Goal: Task Accomplishment & Management: Complete application form

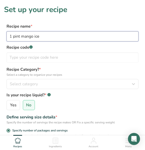
click at [42, 36] on input "1 pint mango ice" at bounding box center [73, 36] width 132 height 10
drag, startPoint x: 45, startPoint y: 36, endPoint x: 35, endPoint y: 39, distance: 10.5
click at [35, 39] on input "1 pint mango ice" at bounding box center [73, 36] width 132 height 10
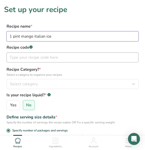
scroll to position [25, 0]
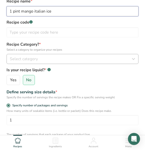
type input "1 pint mango italian ice"
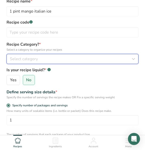
click at [33, 60] on span "Select category" at bounding box center [24, 59] width 28 height 6
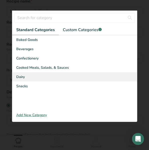
click at [30, 77] on div "Dairy" at bounding box center [74, 76] width 125 height 9
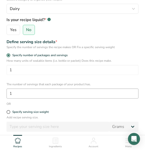
scroll to position [100, 0]
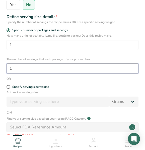
drag, startPoint x: 25, startPoint y: 69, endPoint x: -1, endPoint y: 77, distance: 27.1
click at [0, 77] on html "Set up your recipe Recipe name * 1 pint mango italian ice Recipe code .a-a{fill…" at bounding box center [72, 62] width 145 height 325
drag, startPoint x: 20, startPoint y: 67, endPoint x: -5, endPoint y: 72, distance: 25.3
click at [0, 72] on html "Set up your recipe Recipe name * 1 pint mango italian ice Recipe code .a-a{fill…" at bounding box center [72, 62] width 145 height 325
type input "2.75"
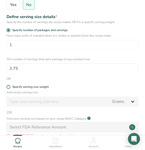
click at [9, 87] on span at bounding box center [9, 87] width 4 height 4
click at [9, 87] on input "Specify serving size weight" at bounding box center [8, 86] width 3 height 3
radio input "true"
radio input "false"
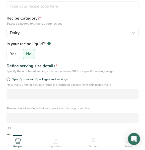
scroll to position [50, 0]
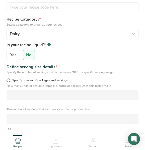
click at [8, 80] on span at bounding box center [9, 80] width 4 height 4
click at [8, 80] on input "Specify number of packages and servings" at bounding box center [8, 80] width 3 height 3
radio input "true"
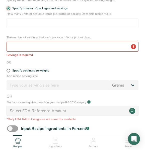
scroll to position [125, 0]
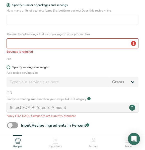
click at [8, 68] on span at bounding box center [9, 67] width 4 height 4
click at [8, 68] on input "Specify serving size weight" at bounding box center [8, 67] width 3 height 3
radio input "true"
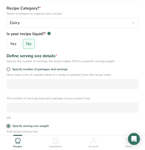
scroll to position [50, 0]
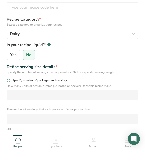
click at [8, 79] on span at bounding box center [9, 80] width 4 height 4
click at [8, 79] on input "Specify number of packages and servings" at bounding box center [8, 80] width 3 height 3
radio input "true"
radio input "false"
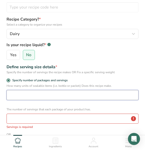
click at [15, 94] on input "number" at bounding box center [73, 95] width 132 height 10
type input "1"
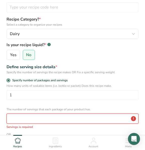
click at [31, 117] on input "number" at bounding box center [73, 118] width 132 height 10
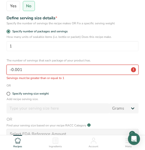
scroll to position [100, 0]
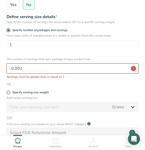
type input "-0.001"
drag, startPoint x: 23, startPoint y: 69, endPoint x: 4, endPoint y: 75, distance: 19.6
click at [4, 75] on div "How many units of sealable items (i.e. bottle or packet) Does this recipe make.…" at bounding box center [72, 56] width 137 height 46
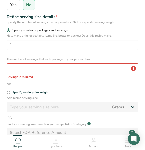
click at [7, 31] on span at bounding box center [9, 30] width 4 height 4
click at [7, 31] on input "Specify number of packages and servings" at bounding box center [8, 30] width 3 height 3
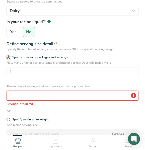
scroll to position [75, 0]
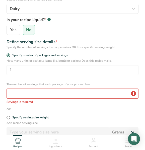
click at [7, 120] on div "Specify serving size weight" at bounding box center [73, 117] width 132 height 5
click at [11, 117] on span "Specify serving size weight" at bounding box center [29, 117] width 38 height 4
click at [10, 117] on input "Specify serving size weight" at bounding box center [8, 117] width 3 height 3
radio input "true"
radio input "false"
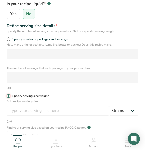
scroll to position [100, 0]
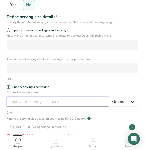
click at [33, 103] on input "number" at bounding box center [58, 101] width 102 height 10
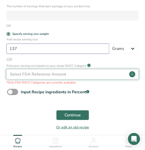
scroll to position [175, 0]
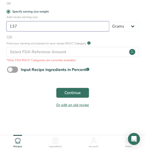
type input "137"
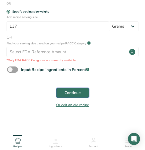
click at [72, 94] on span "Continue" at bounding box center [72, 93] width 16 height 6
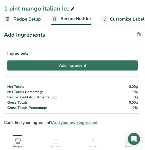
click at [40, 69] on button "Add Ingredient" at bounding box center [72, 65] width 130 height 10
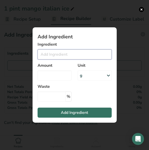
click at [58, 54] on input "Add ingredient modal" at bounding box center [75, 54] width 74 height 10
click at [73, 51] on input "Add ingredient modal" at bounding box center [75, 54] width 74 height 10
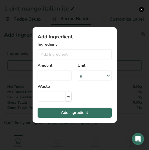
click at [87, 74] on div "g" at bounding box center [95, 75] width 34 height 10
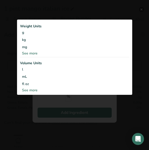
click at [70, 108] on div "Add ingredient modal" at bounding box center [74, 75] width 149 height 150
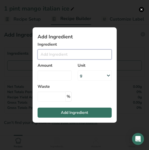
click at [49, 58] on input "Add ingredient modal" at bounding box center [75, 54] width 74 height 10
type input "T"
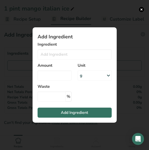
click at [16, 41] on div "Add ingredient modal" at bounding box center [74, 75] width 149 height 150
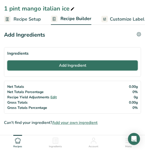
click at [61, 68] on span "Add Ingredient" at bounding box center [72, 65] width 27 height 6
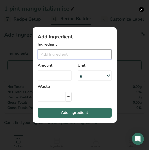
click at [54, 57] on input "Add ingredient modal" at bounding box center [75, 54] width 74 height 10
type input "R"
click at [65, 55] on input "Total fat" at bounding box center [75, 54] width 74 height 10
type input "Total fat"
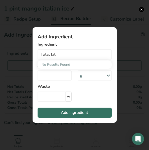
click at [97, 87] on section "Add Ingredient Ingredient Total fat No Results Found Amount Unit g Weight Units…" at bounding box center [75, 74] width 84 height 95
click at [143, 11] on button "Add ingredient modal" at bounding box center [141, 9] width 5 height 5
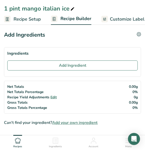
click at [129, 20] on span "Customize Label" at bounding box center [127, 19] width 35 height 7
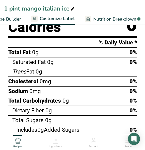
scroll to position [149, 0]
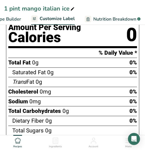
click at [38, 94] on span "Cholesterol" at bounding box center [23, 91] width 30 height 7
drag, startPoint x: 42, startPoint y: 93, endPoint x: 75, endPoint y: 90, distance: 32.9
click at [73, 91] on div "Cholesterol 0mg 0%" at bounding box center [72, 92] width 128 height 10
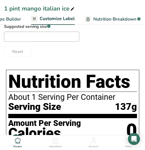
scroll to position [125, 0]
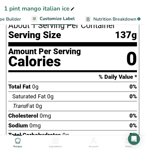
drag, startPoint x: 35, startPoint y: 98, endPoint x: 68, endPoint y: 93, distance: 33.4
click at [68, 93] on div "Saturated Fat 0g 0%" at bounding box center [74, 96] width 124 height 10
drag, startPoint x: 35, startPoint y: 94, endPoint x: -16, endPoint y: 106, distance: 52.6
click at [0, 106] on html "1 pint mango italian ice Recipe Setup Recipe Builder Customize Label Nutrition …" at bounding box center [72, 99] width 145 height 448
click at [98, 85] on div "Total Fat 0g 0%" at bounding box center [72, 87] width 128 height 10
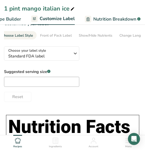
scroll to position [0, 0]
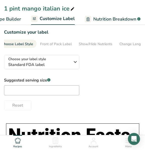
drag, startPoint x: 59, startPoint y: 46, endPoint x: 63, endPoint y: 51, distance: 6.2
click at [60, 47] on link "Front of Pack Label" at bounding box center [56, 44] width 32 height 9
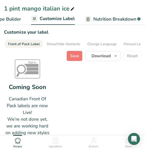
click at [33, 42] on div "Front of Pack Label" at bounding box center [24, 43] width 32 height 5
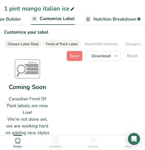
click at [25, 43] on div "Choose Label Style" at bounding box center [23, 43] width 31 height 5
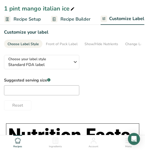
click at [32, 20] on span "Recipe Setup" at bounding box center [27, 19] width 27 height 7
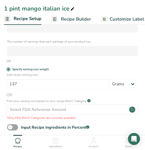
scroll to position [79, 0]
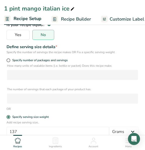
click at [70, 19] on span "Recipe Builder" at bounding box center [76, 19] width 30 height 7
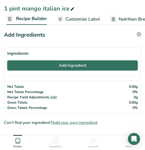
click at [66, 64] on span "Add Ingredient" at bounding box center [72, 65] width 27 height 6
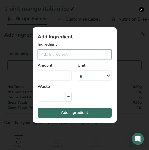
click at [54, 56] on input "Add ingredient modal" at bounding box center [75, 54] width 74 height 10
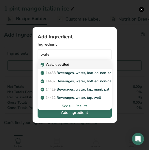
click at [51, 64] on p "Water, bottled" at bounding box center [56, 64] width 28 height 5
type input "Water, bottled"
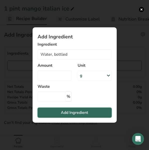
click at [77, 110] on span "Add Ingredient" at bounding box center [74, 112] width 27 height 6
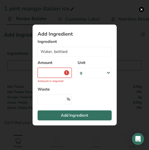
click at [62, 73] on input "Add ingredient modal" at bounding box center [55, 73] width 34 height 10
click at [5, 79] on div "Add ingredient modal" at bounding box center [74, 75] width 149 height 150
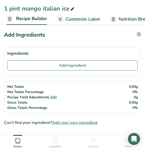
click at [74, 18] on span "Customize Label" at bounding box center [82, 19] width 35 height 7
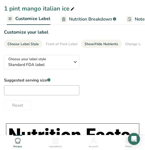
click at [90, 41] on link "Show/Hide Nutrients" at bounding box center [101, 44] width 34 height 9
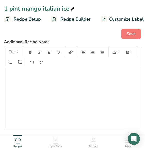
click at [29, 20] on span "Recipe Setup" at bounding box center [27, 19] width 27 height 7
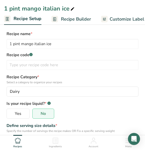
click at [79, 20] on span "Recipe Builder" at bounding box center [76, 19] width 30 height 7
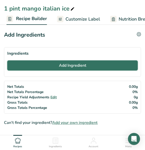
click at [87, 67] on button "Add Ingredient" at bounding box center [72, 65] width 130 height 10
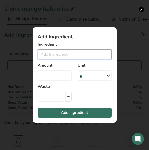
click at [49, 54] on input "Add ingredient modal" at bounding box center [75, 54] width 74 height 10
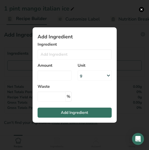
click at [91, 73] on div "g" at bounding box center [95, 75] width 34 height 10
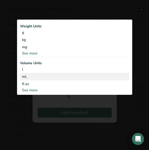
click at [36, 74] on div "mL" at bounding box center [74, 76] width 105 height 5
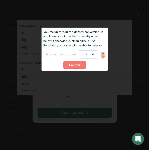
click at [84, 54] on select "Unit lb/ft3 g/cm3" at bounding box center [88, 55] width 18 height 8
click at [31, 41] on div "Add ingredient modal" at bounding box center [74, 57] width 115 height 76
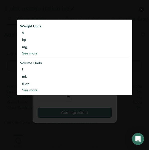
click at [30, 53] on div "See more" at bounding box center [74, 53] width 109 height 5
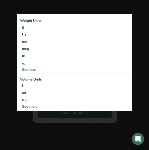
click at [43, 9] on div "Add ingredient modal" at bounding box center [74, 75] width 149 height 150
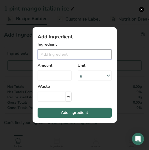
click at [60, 54] on input "Add ingredient modal" at bounding box center [75, 54] width 74 height 10
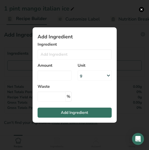
click at [97, 77] on div "g" at bounding box center [95, 75] width 34 height 10
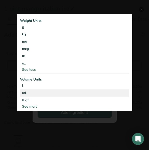
click at [30, 90] on div "mL" at bounding box center [74, 92] width 105 height 5
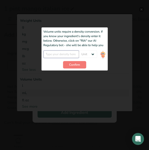
click at [68, 56] on input "Add ingredient modal" at bounding box center [61, 55] width 36 height 8
type input "360"
click at [85, 56] on select "Unit lb/ft3 g/cm3" at bounding box center [88, 55] width 18 height 8
click at [32, 19] on div "Add ingredient modal" at bounding box center [74, 62] width 115 height 98
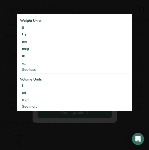
click at [13, 18] on div "Add ingredient modal" at bounding box center [74, 75] width 149 height 150
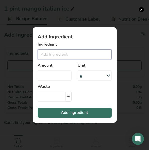
click at [61, 52] on input "Add ingredient modal" at bounding box center [75, 54] width 74 height 10
click at [48, 57] on input "Add ingredient modal" at bounding box center [75, 54] width 74 height 10
click at [52, 53] on input "Add ingredient modal" at bounding box center [75, 54] width 74 height 10
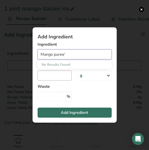
type input "Mango puree'"
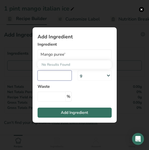
click at [50, 76] on input "Add ingredient modal" at bounding box center [55, 75] width 34 height 10
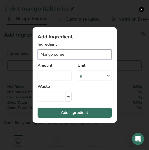
click at [65, 54] on input "Mango puree'" at bounding box center [75, 54] width 74 height 10
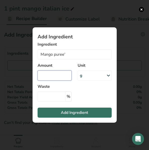
click at [48, 76] on input "Add ingredient modal" at bounding box center [55, 75] width 34 height 10
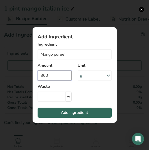
type input "300"
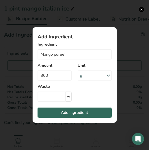
click at [61, 112] on span "Add Ingredient" at bounding box center [74, 112] width 27 height 6
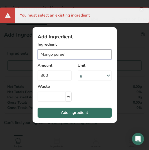
click at [69, 55] on input "Mango puree'" at bounding box center [75, 54] width 74 height 10
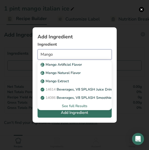
drag, startPoint x: 57, startPoint y: 55, endPoint x: 21, endPoint y: 60, distance: 36.4
click at [21, 60] on div "Add Ingredient Ingredient Mango Mango Artificial Flavor Mango Natural Flavor Ma…" at bounding box center [74, 75] width 149 height 150
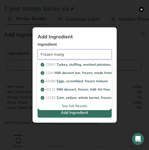
type input "Frozen mango"
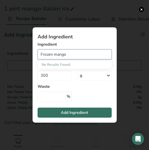
drag, startPoint x: 71, startPoint y: 55, endPoint x: 31, endPoint y: 61, distance: 40.0
click at [31, 61] on div "Add Ingredient Ingredient Frozen mango No Results Found Amount 300 Unit g Weigh…" at bounding box center [75, 74] width 100 height 111
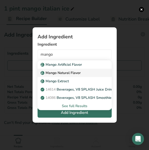
click at [64, 73] on p "Mango Natural Flavor" at bounding box center [61, 72] width 39 height 5
type input "Mango Natural Flavor"
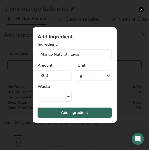
click at [61, 115] on span "Add Ingredient" at bounding box center [74, 112] width 27 height 6
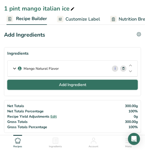
click at [72, 84] on span "Add Ingredient" at bounding box center [72, 85] width 27 height 6
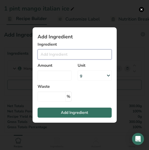
click at [63, 53] on input "Add ingredient modal" at bounding box center [75, 54] width 74 height 10
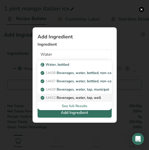
click at [77, 98] on p "14412 Beverages, water, tap, well" at bounding box center [71, 97] width 59 height 5
type input "Beverages, water, tap, well"
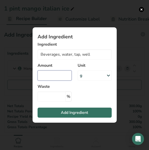
click at [59, 77] on input "Add ingredient modal" at bounding box center [55, 75] width 34 height 10
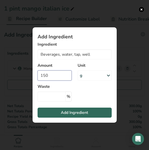
type input "150"
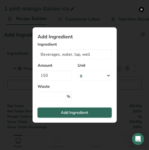
click at [62, 113] on span "Add Ingredient" at bounding box center [74, 112] width 27 height 6
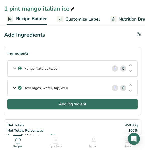
click at [59, 103] on span "Add Ingredient" at bounding box center [72, 104] width 27 height 6
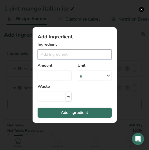
click at [55, 55] on input "Add ingredient modal" at bounding box center [75, 54] width 74 height 10
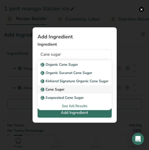
click at [59, 91] on p "Cane Sugar" at bounding box center [53, 89] width 23 height 5
type input "Cane Sugar"
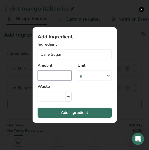
click at [61, 76] on input "Add ingredient modal" at bounding box center [55, 75] width 34 height 10
click at [28, 98] on div "Add Ingredient Ingredient Cane Sugar Organic Cane Sugar Organic Sucanat Cane Su…" at bounding box center [75, 74] width 100 height 111
drag, startPoint x: 56, startPoint y: 76, endPoint x: 36, endPoint y: 78, distance: 19.3
click at [36, 78] on div "Amount 60" at bounding box center [55, 71] width 40 height 24
type input "0"
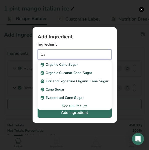
type input "C"
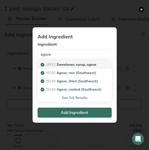
click at [53, 67] on link "19912 Sweetener, syrup, agave" at bounding box center [75, 64] width 74 height 8
type input "Sweetener, syrup, agave"
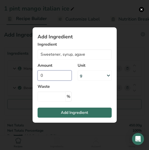
click at [52, 75] on input "0" at bounding box center [55, 75] width 34 height 10
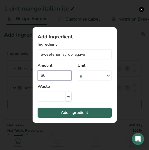
type input "60"
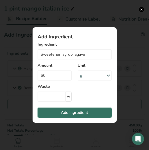
click at [56, 112] on button "Add Ingredient" at bounding box center [75, 112] width 74 height 10
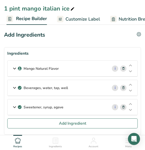
scroll to position [25, 0]
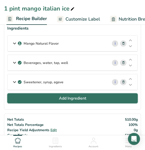
click at [56, 99] on button "Add Ingredient" at bounding box center [72, 98] width 130 height 10
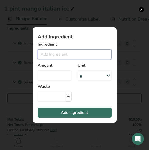
click at [48, 51] on input "Add ingredient modal" at bounding box center [75, 54] width 74 height 10
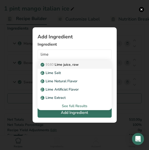
click at [78, 68] on link "9160 Lime juice, raw" at bounding box center [75, 64] width 74 height 8
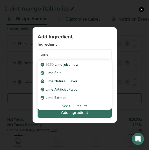
type input "Lime juice, raw"
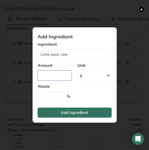
click at [58, 76] on input "Add ingredient modal" at bounding box center [55, 75] width 34 height 10
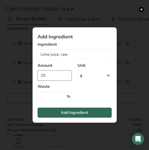
type input "20"
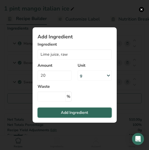
click at [69, 112] on span "Add Ingredient" at bounding box center [74, 112] width 27 height 6
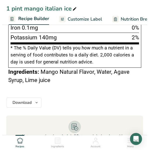
scroll to position [417, 0]
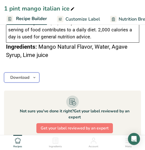
click at [36, 79] on icon "button" at bounding box center [34, 77] width 4 height 6
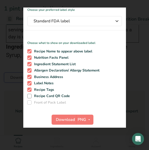
scroll to position [4, 0]
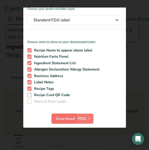
click at [69, 117] on span "Download" at bounding box center [65, 118] width 19 height 6
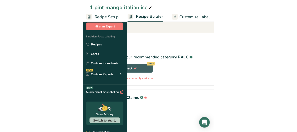
scroll to position [383, 0]
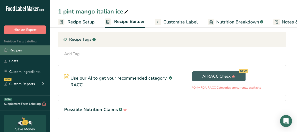
click at [16, 51] on link "Recipes" at bounding box center [25, 51] width 50 height 10
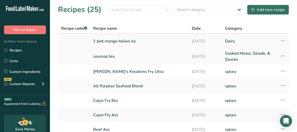
click at [144, 41] on icon at bounding box center [283, 40] width 6 height 9
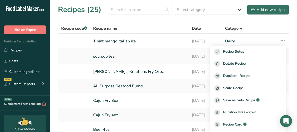
click at [144, 27] on div "Recipe name" at bounding box center [139, 29] width 93 height 6
drag, startPoint x: 272, startPoint y: 10, endPoint x: 263, endPoint y: 12, distance: 8.6
click at [144, 10] on div "Add new recipe" at bounding box center [269, 10] width 34 height 6
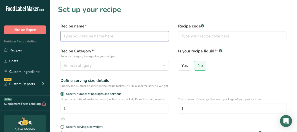
click at [76, 40] on input "text" at bounding box center [115, 36] width 109 height 10
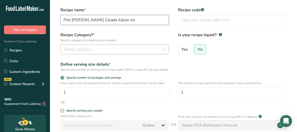
scroll to position [25, 0]
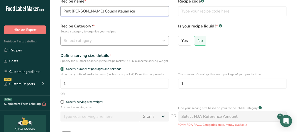
type input "Pint [PERSON_NAME] Colada italian ice"
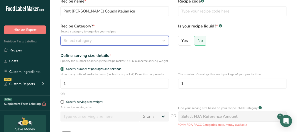
click at [102, 43] on div "Select category" at bounding box center [113, 41] width 99 height 6
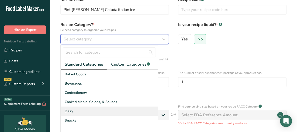
scroll to position [50, 0]
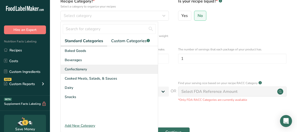
click at [82, 71] on span "Confectionery" at bounding box center [76, 69] width 22 height 5
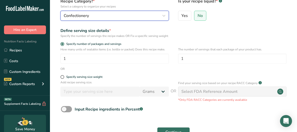
click at [108, 13] on div "Confectionery" at bounding box center [113, 16] width 99 height 6
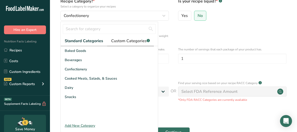
click at [122, 42] on span "Custom Categories .a-a{fill:#347362;}.b-a{fill:#fff;}" at bounding box center [130, 41] width 39 height 6
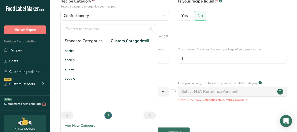
click at [74, 43] on span "Standard Categories" at bounding box center [84, 41] width 38 height 6
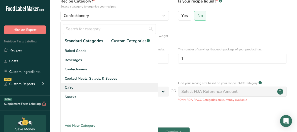
drag, startPoint x: 71, startPoint y: 73, endPoint x: 70, endPoint y: 88, distance: 15.0
click at [70, 88] on div "Baked Goods [GEOGRAPHIC_DATA] Confectionery Cooked Meals, Salads, & Sauces [GEO…" at bounding box center [109, 83] width 97 height 75
click at [70, 88] on span "Dairy" at bounding box center [69, 87] width 9 height 5
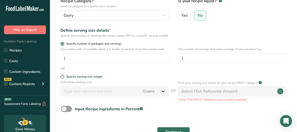
scroll to position [25, 0]
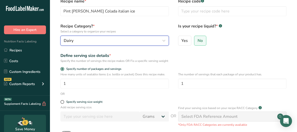
drag, startPoint x: 97, startPoint y: 40, endPoint x: 98, endPoint y: 43, distance: 3.3
click at [97, 40] on div "Dairy" at bounding box center [113, 41] width 99 height 6
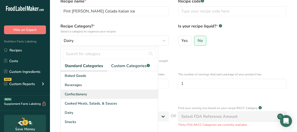
click at [77, 96] on span "Confectionery" at bounding box center [76, 94] width 22 height 5
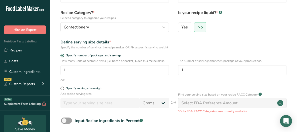
scroll to position [50, 0]
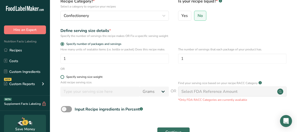
click at [63, 79] on span at bounding box center [63, 77] width 4 height 4
click at [63, 79] on input "Specify serving size weight" at bounding box center [62, 77] width 3 height 3
radio input "true"
radio input "false"
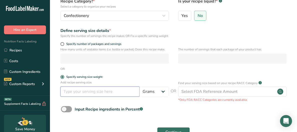
click at [111, 97] on input "number" at bounding box center [100, 92] width 79 height 10
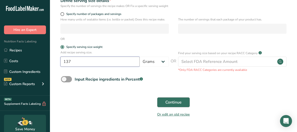
scroll to position [97, 0]
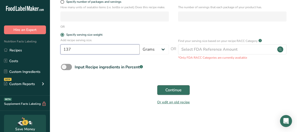
type input "137"
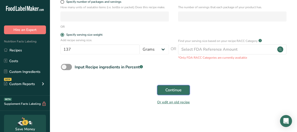
click at [144, 91] on button "Continue" at bounding box center [173, 90] width 33 height 10
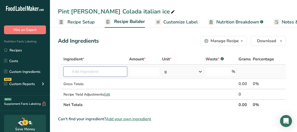
drag, startPoint x: 96, startPoint y: 75, endPoint x: 94, endPoint y: 73, distance: 2.7
click at [96, 75] on input "text" at bounding box center [96, 72] width 64 height 10
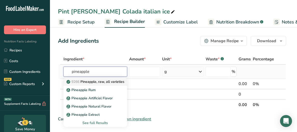
type input "pineapple"
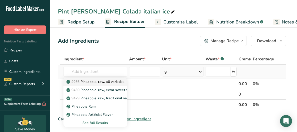
click at [91, 84] on p "9266 Pineapple, raw, all varieties" at bounding box center [96, 81] width 57 height 5
type input "Pineapple, raw, all varieties"
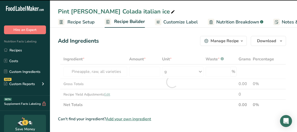
type input "0"
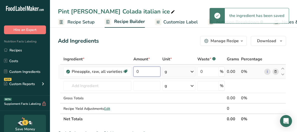
click at [140, 71] on input "0" at bounding box center [147, 72] width 27 height 10
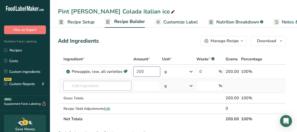
type input "200"
click at [79, 86] on div "Ingredient * Amount * Unit * Waste * .a-a{fill:#347362;}.b-a{fill:#fff;} Grams …" at bounding box center [172, 89] width 228 height 71
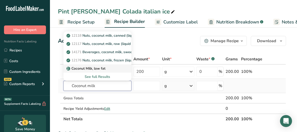
type input "Coconut milk"
click at [102, 67] on p "Coconut Milk, low fat" at bounding box center [87, 68] width 38 height 5
type input "Coconut Milk, low fat"
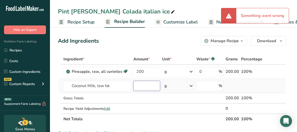
click at [139, 88] on input "number" at bounding box center [147, 86] width 27 height 10
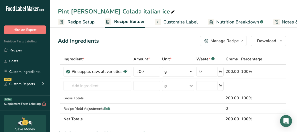
click at [102, 85] on input "text" at bounding box center [98, 86] width 68 height 10
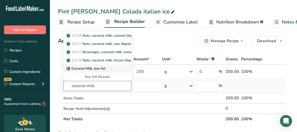
type input "coconut milk"
click at [93, 71] on p "Coconut Milk, low fat" at bounding box center [87, 68] width 38 height 5
type input "Coconut Milk, low fat"
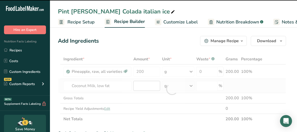
type input "0"
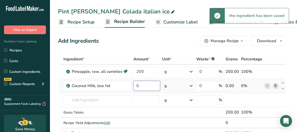
click at [144, 87] on input "0" at bounding box center [147, 86] width 27 height 10
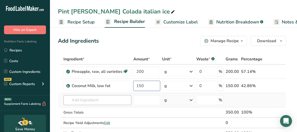
type input "150"
click at [103, 101] on div "Ingredient * Amount * Unit * Waste * .a-a{fill:#347362;}.b-a{fill:#fff;} Grams …" at bounding box center [172, 96] width 228 height 85
click at [101, 103] on input "text" at bounding box center [98, 100] width 68 height 10
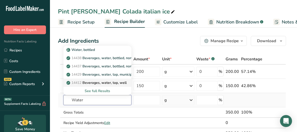
type input "Water"
click at [99, 81] on p "14412 [GEOGRAPHIC_DATA], water, tap, well" at bounding box center [97, 82] width 59 height 5
type input "Beverages, water, tap, well"
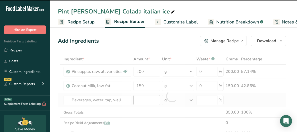
type input "0"
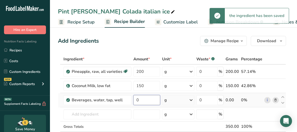
drag, startPoint x: 140, startPoint y: 102, endPoint x: 135, endPoint y: 103, distance: 5.2
click at [135, 103] on input "0" at bounding box center [147, 100] width 27 height 10
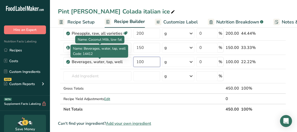
scroll to position [50, 0]
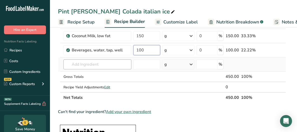
type input "100"
click at [91, 66] on div "Ingredient * Amount * Unit * Waste * .a-a{fill:#347362;}.b-a{fill:#fff;} Grams …" at bounding box center [172, 53] width 228 height 99
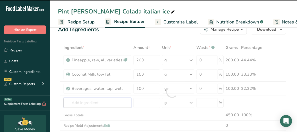
scroll to position [0, 0]
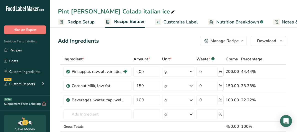
click at [94, 115] on input "text" at bounding box center [98, 115] width 68 height 10
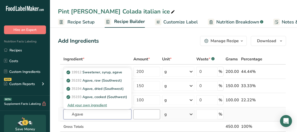
type input "Agave"
click at [143, 115] on input "number" at bounding box center [147, 115] width 27 height 10
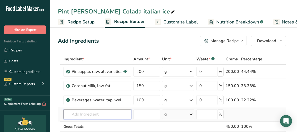
click at [103, 115] on input "text" at bounding box center [98, 115] width 68 height 10
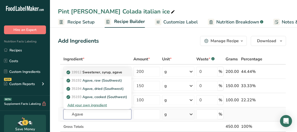
type input "Agave"
click at [99, 72] on p "19912 Sweetener, syrup, agave" at bounding box center [95, 72] width 55 height 5
type input "Sweetener, syrup, agave"
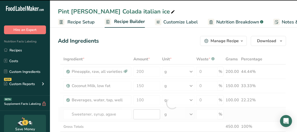
type input "0"
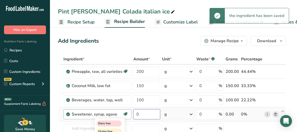
drag, startPoint x: 139, startPoint y: 115, endPoint x: 128, endPoint y: 117, distance: 11.9
click at [128, 117] on tr "Sweetener, syrup, agave Dairy free Gluten free Vegan Vegetarian Soy free 0 g Po…" at bounding box center [172, 115] width 228 height 14
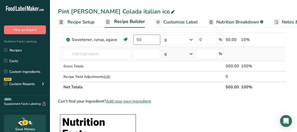
scroll to position [75, 0]
type input "50"
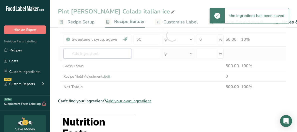
click at [110, 55] on div "Ingredient * Amount * Unit * Waste * .a-a{fill:#347362;}.b-a{fill:#fff;} Grams …" at bounding box center [172, 35] width 228 height 113
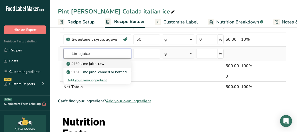
type input "Lime juice"
click at [95, 65] on p "9160 Lime juice, raw" at bounding box center [86, 63] width 37 height 5
type input "Lime juice, raw"
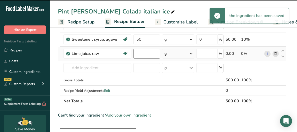
type input "0"
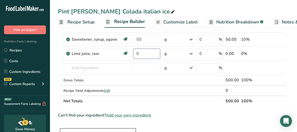
drag, startPoint x: 142, startPoint y: 52, endPoint x: 121, endPoint y: 60, distance: 22.5
click at [121, 60] on tr "Lime juice, raw Dairy free Gluten free Vegan Vegetarian Soy free 0 g Portions 1…" at bounding box center [172, 54] width 228 height 14
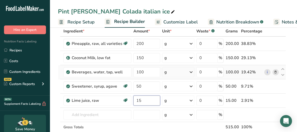
scroll to position [0, 0]
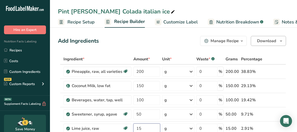
type input "15"
click at [144, 43] on span "Download" at bounding box center [266, 41] width 19 height 6
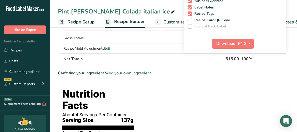
scroll to position [125, 0]
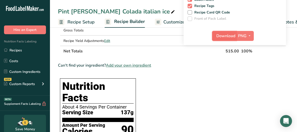
click at [144, 37] on span "Download" at bounding box center [226, 36] width 19 height 6
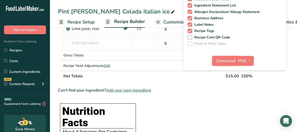
scroll to position [0, 0]
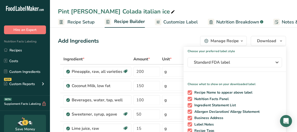
click at [92, 24] on span "Recipe Setup" at bounding box center [81, 22] width 27 height 7
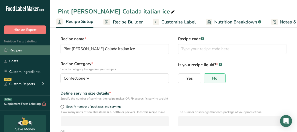
click at [11, 48] on link "Recipes" at bounding box center [25, 51] width 50 height 10
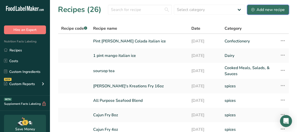
click at [144, 13] on button "Add new recipe" at bounding box center [268, 10] width 42 height 10
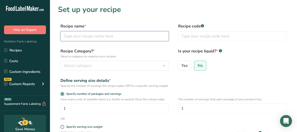
click at [84, 37] on input "text" at bounding box center [115, 36] width 109 height 10
type input "Pint Cherry ital ice"
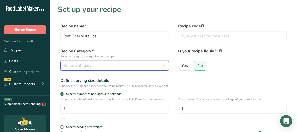
click at [137, 66] on div "Select category" at bounding box center [113, 66] width 99 height 6
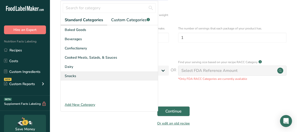
scroll to position [75, 0]
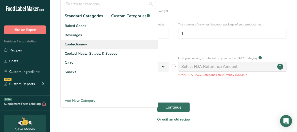
click at [71, 46] on span "Confectionery" at bounding box center [76, 44] width 22 height 5
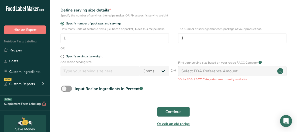
scroll to position [47, 0]
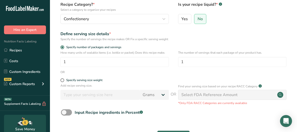
click at [63, 82] on form "Recipe name * Pint Cherry ital ice Recipe code .a-a{fill:#347362;}.b-a{fill:#ff…" at bounding box center [173, 64] width 231 height 177
click at [63, 82] on span at bounding box center [63, 81] width 4 height 4
click at [63, 82] on input "Specify serving size weight" at bounding box center [62, 80] width 3 height 3
radio input "true"
radio input "false"
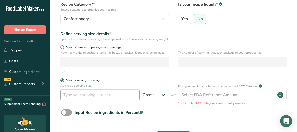
click at [104, 100] on input "number" at bounding box center [100, 95] width 79 height 10
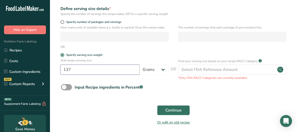
scroll to position [97, 0]
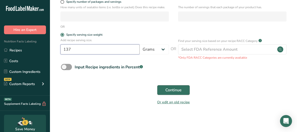
type input "137"
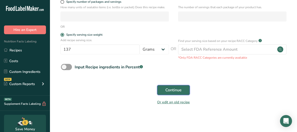
click at [144, 86] on button "Continue" at bounding box center [173, 90] width 33 height 10
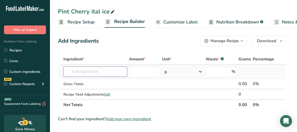
click at [85, 70] on input "text" at bounding box center [96, 72] width 64 height 10
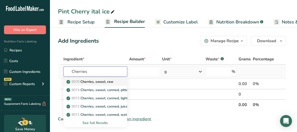
type input "Cherries"
click at [94, 86] on link "9070 Cherries, sweet, raw" at bounding box center [96, 82] width 64 height 8
type input "Cherries, sweet, raw"
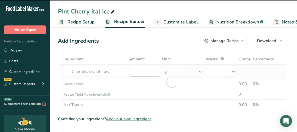
type input "0"
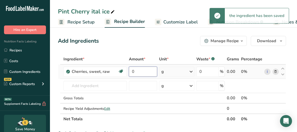
click at [136, 72] on input "0" at bounding box center [143, 72] width 28 height 10
drag, startPoint x: 136, startPoint y: 72, endPoint x: 129, endPoint y: 73, distance: 7.6
click at [129, 73] on input "0" at bounding box center [143, 72] width 28 height 10
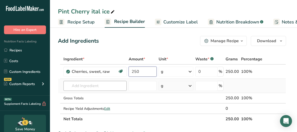
type input "250"
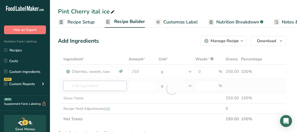
click at [73, 86] on div "Ingredient * Amount * Unit * Waste * .a-a{fill:#347362;}.b-a{fill:#fff;} Grams …" at bounding box center [172, 89] width 228 height 71
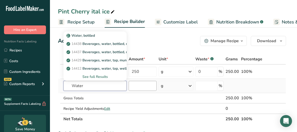
type input "Water"
click at [132, 85] on input "number" at bounding box center [143, 86] width 28 height 10
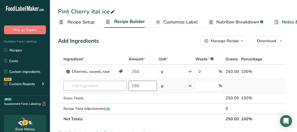
type input "150"
click at [82, 86] on input "text" at bounding box center [95, 86] width 63 height 10
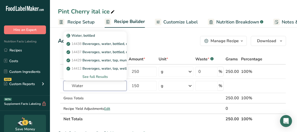
type input "Water"
drag, startPoint x: 146, startPoint y: 36, endPoint x: 146, endPoint y: 39, distance: 3.5
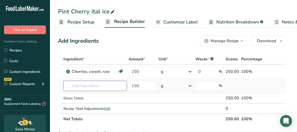
click at [99, 88] on input "text" at bounding box center [95, 86] width 63 height 10
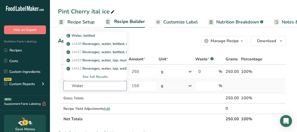
type input "Water"
click at [104, 76] on div "See full Results" at bounding box center [95, 76] width 55 height 5
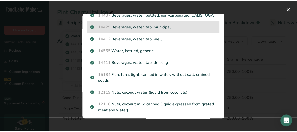
scroll to position [50, 0]
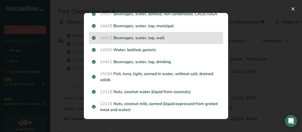
click at [122, 44] on div "14412 Beverages, water, tap, well" at bounding box center [156, 38] width 134 height 12
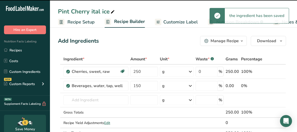
type input "0"
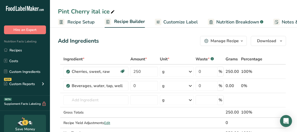
drag, startPoint x: 192, startPoint y: 65, endPoint x: 49, endPoint y: 126, distance: 155.0
click at [144, 64] on tr "Ingredient * Amount * Unit * Waste * .a-a{fill:#347362;}.b-a{fill:#fff;} Grams …" at bounding box center [172, 59] width 228 height 11
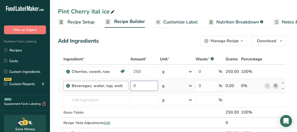
drag, startPoint x: 147, startPoint y: 84, endPoint x: 118, endPoint y: 89, distance: 28.8
click at [118, 89] on tr "Beverages, water, tap, well 0 g Portions 1 fl oz 1 serving 8 fl oz 8 fl oz 1 li…" at bounding box center [172, 86] width 228 height 14
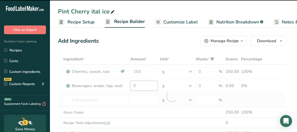
click at [139, 87] on input "0" at bounding box center [145, 86] width 28 height 10
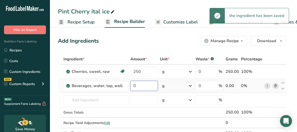
drag, startPoint x: 137, startPoint y: 86, endPoint x: 129, endPoint y: 86, distance: 8.0
click at [130, 86] on td "0" at bounding box center [145, 86] width 30 height 14
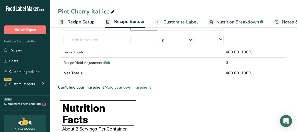
scroll to position [11, 0]
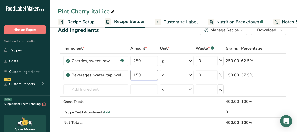
type input "150"
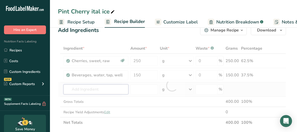
click at [80, 91] on div "Ingredient * Amount * Unit * Waste * .a-a{fill:#347362;}.b-a{fill:#fff;} Grams …" at bounding box center [172, 85] width 228 height 85
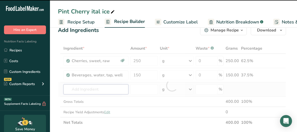
type input "A"
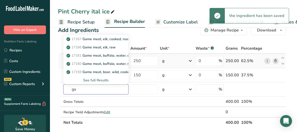
type input "g"
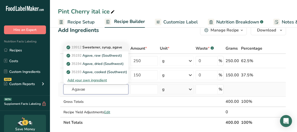
type input "Agavae"
click at [102, 49] on p "19912 Sweetener, syrup, agave" at bounding box center [95, 47] width 55 height 5
type input "Sweetener, syrup, agave"
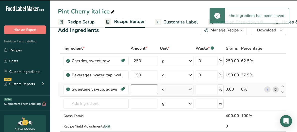
type input "0"
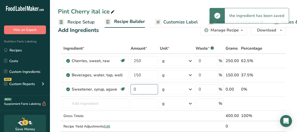
drag, startPoint x: 140, startPoint y: 92, endPoint x: 121, endPoint y: 96, distance: 20.2
click at [121, 96] on tr "Sweetener, syrup, agave Dairy free Gluten free Vegan Vegetarian Soy free 0 g Po…" at bounding box center [172, 90] width 228 height 14
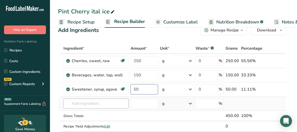
type input "50"
click at [99, 104] on div "Ingredient * Amount * Unit * Waste * .a-a{fill:#347362;}.b-a{fill:#fff;} Grams …" at bounding box center [172, 92] width 228 height 99
click at [114, 103] on input "text" at bounding box center [96, 104] width 65 height 10
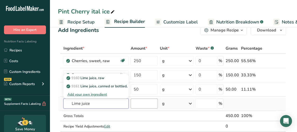
type input "Lime juice"
click at [137, 107] on input "number" at bounding box center [145, 104] width 28 height 10
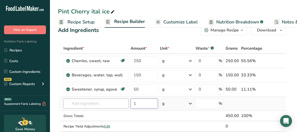
type input "1"
click at [116, 106] on input "text" at bounding box center [96, 104] width 65 height 10
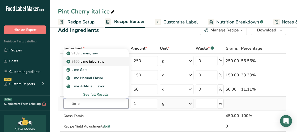
type input "lime"
click at [97, 61] on p "9160 Lime juice, raw" at bounding box center [86, 61] width 37 height 5
type input "Lime juice, raw"
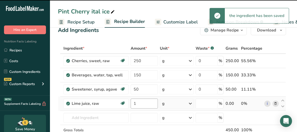
type input "0"
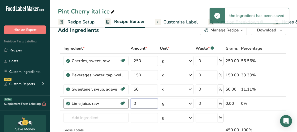
drag, startPoint x: 137, startPoint y: 104, endPoint x: 127, endPoint y: 103, distance: 9.8
click at [127, 103] on tr "Lime juice, raw Dairy free Gluten free Vegan Vegetarian Soy free 0 g Portions 1…" at bounding box center [172, 104] width 228 height 14
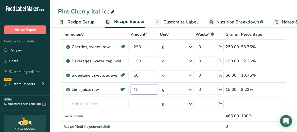
scroll to position [25, 0]
type input "15"
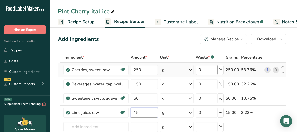
scroll to position [0, 0]
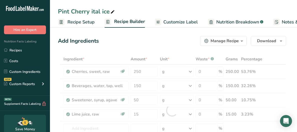
click at [144, 39] on div "Manage Recipe" at bounding box center [225, 41] width 28 height 6
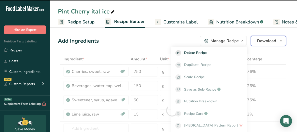
click at [144, 38] on button "Download" at bounding box center [268, 41] width 35 height 10
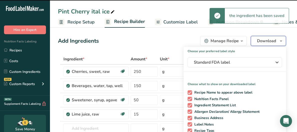
scroll to position [100, 0]
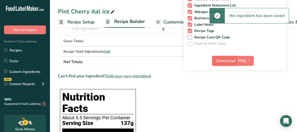
click at [144, 61] on span "Download" at bounding box center [226, 61] width 19 height 6
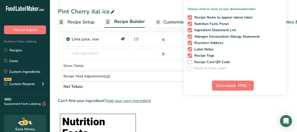
scroll to position [0, 0]
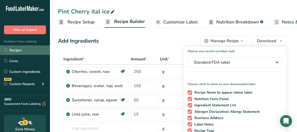
click at [28, 51] on link "Recipes" at bounding box center [25, 51] width 50 height 10
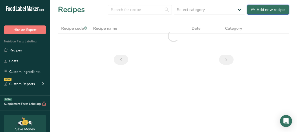
click at [144, 12] on div "Add new recipe" at bounding box center [269, 10] width 34 height 6
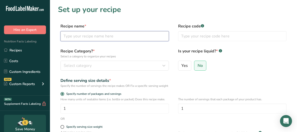
click at [122, 36] on input "text" at bounding box center [115, 36] width 109 height 10
click at [64, 37] on input "Bubble Gum ital ice" at bounding box center [115, 36] width 109 height 10
type input "Pint Bubble Gum ital ice"
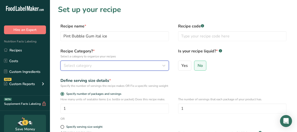
click at [101, 67] on div "Select category" at bounding box center [113, 66] width 99 height 6
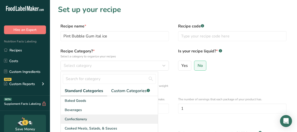
click at [85, 117] on div "Confectionery" at bounding box center [109, 119] width 97 height 9
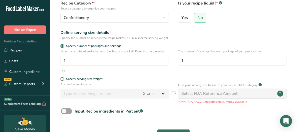
scroll to position [50, 0]
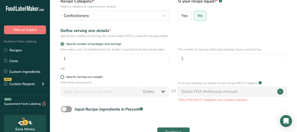
click at [63, 79] on span at bounding box center [63, 77] width 4 height 4
click at [63, 79] on input "Specify serving size weight" at bounding box center [62, 77] width 3 height 3
radio input "true"
radio input "false"
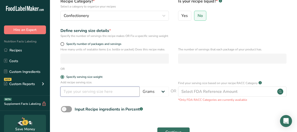
click at [80, 95] on input "number" at bounding box center [100, 92] width 79 height 10
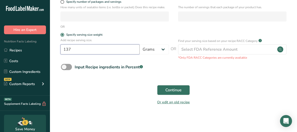
scroll to position [97, 0]
type input "137"
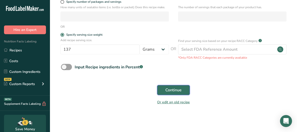
click at [144, 93] on span "Continue" at bounding box center [174, 90] width 16 height 6
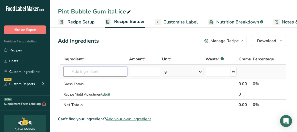
click at [113, 72] on input "text" at bounding box center [96, 72] width 64 height 10
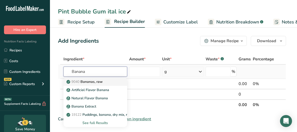
type input "Banana"
click at [97, 83] on p "9040 Bananas, raw" at bounding box center [85, 81] width 35 height 5
type input "Bananas, raw"
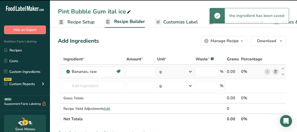
type input "0"
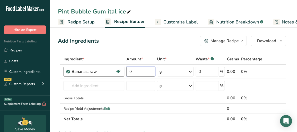
drag, startPoint x: 145, startPoint y: 72, endPoint x: 121, endPoint y: 75, distance: 24.2
click at [121, 75] on tr "Bananas, raw Dairy free Gluten free Vegan Vegetarian Soy free 0 g Portions 1 cu…" at bounding box center [172, 72] width 228 height 14
type input "100"
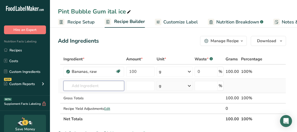
click at [110, 84] on div "Ingredient * Amount * Unit * Waste * .a-a{fill:#347362;}.b-a{fill:#fff;} Grams …" at bounding box center [172, 89] width 228 height 71
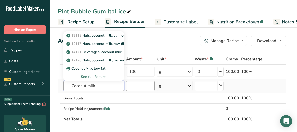
type input "Coconut milk"
click at [133, 88] on input "number" at bounding box center [140, 86] width 29 height 10
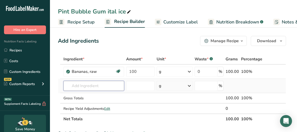
click at [106, 88] on input "text" at bounding box center [94, 86] width 61 height 10
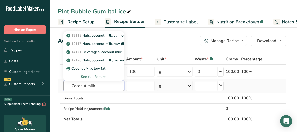
type input "Coconut milk"
click at [100, 76] on div "See full Results" at bounding box center [94, 76] width 53 height 5
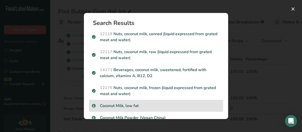
click at [140, 105] on p "Coconut Milk, low fat" at bounding box center [156, 106] width 128 height 6
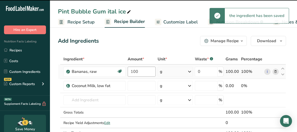
type input "0"
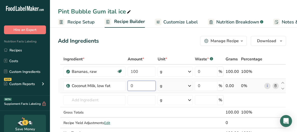
drag, startPoint x: 136, startPoint y: 91, endPoint x: 129, endPoint y: 93, distance: 8.0
click at [129, 93] on td "0" at bounding box center [142, 86] width 30 height 14
type input "150"
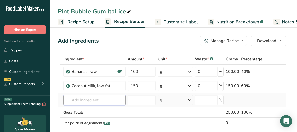
click at [84, 104] on div "Ingredient * Amount * Unit * Waste * .a-a{fill:#347362;}.b-a{fill:#fff;} Grams …" at bounding box center [172, 96] width 228 height 85
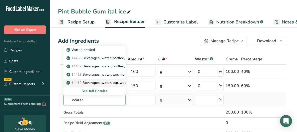
type input "Water"
click at [110, 83] on p "14412 [GEOGRAPHIC_DATA], water, tap, well" at bounding box center [97, 82] width 59 height 5
type input "Beverages, water, tap, well"
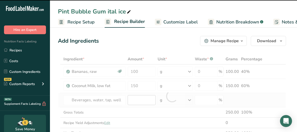
type input "0"
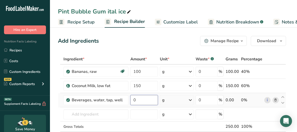
click at [136, 102] on input "0" at bounding box center [145, 100] width 28 height 10
type input "100"
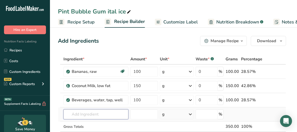
click at [72, 117] on div "Ingredient * Amount * Unit * Waste * .a-a{fill:#347362;}.b-a{fill:#fff;} Grams …" at bounding box center [172, 103] width 228 height 99
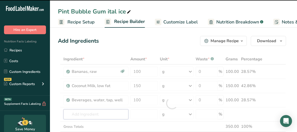
type input "A"
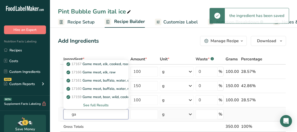
type input "g"
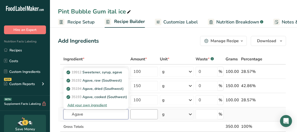
type input "Agave"
click at [138, 115] on input "number" at bounding box center [145, 115] width 28 height 10
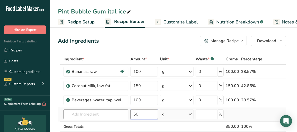
type input "50"
click at [85, 113] on input "text" at bounding box center [96, 115] width 65 height 10
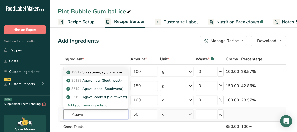
type input "Agave"
click at [88, 73] on p "19912 Sweetener, syrup, agave" at bounding box center [95, 72] width 55 height 5
type input "Sweetener, syrup, agave"
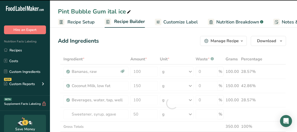
type input "0"
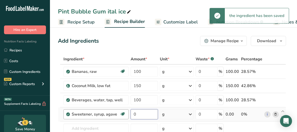
drag, startPoint x: 142, startPoint y: 116, endPoint x: 127, endPoint y: 118, distance: 15.4
click at [127, 118] on tr "Sweetener, syrup, agave Dairy free Gluten free Vegan Vegetarian Soy free 0 g Po…" at bounding box center [172, 115] width 228 height 14
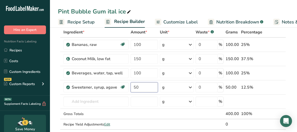
scroll to position [75, 0]
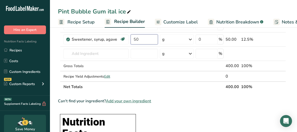
type input "50"
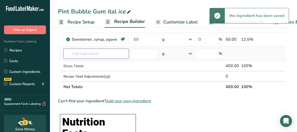
click at [79, 58] on div "Ingredient * Amount * Unit * Waste * .a-a{fill:#347362;}.b-a{fill:#fff;} Grams …" at bounding box center [172, 35] width 228 height 113
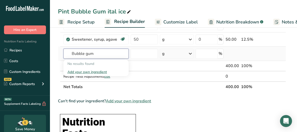
type input "Bubble gum"
click at [87, 72] on div "Add your own ingredient" at bounding box center [96, 72] width 57 height 5
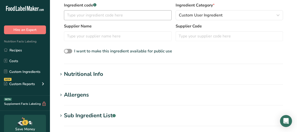
scroll to position [125, 0]
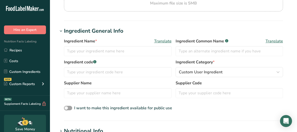
scroll to position [47, 0]
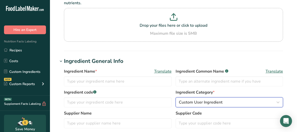
click at [200, 101] on span "Custom User Ingredient" at bounding box center [201, 103] width 44 height 6
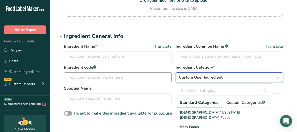
scroll to position [0, 0]
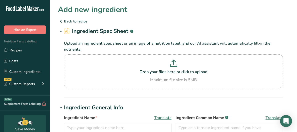
click at [75, 21] on p "Back to recipe" at bounding box center [173, 21] width 231 height 6
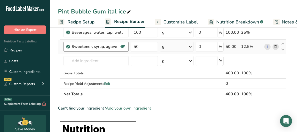
scroll to position [75, 0]
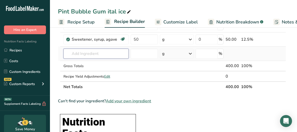
click at [78, 56] on input "text" at bounding box center [96, 54] width 65 height 10
type input "B"
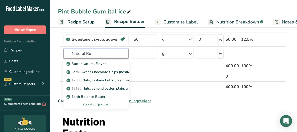
drag, startPoint x: 92, startPoint y: 53, endPoint x: 50, endPoint y: 63, distance: 42.7
type input "Natural Bu"
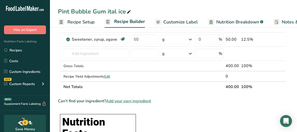
click at [126, 100] on span "Add your own ingredient" at bounding box center [128, 101] width 45 height 6
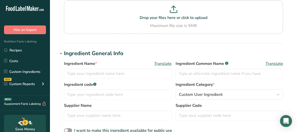
scroll to position [75, 0]
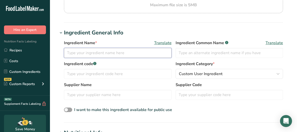
click at [88, 50] on input "text" at bounding box center [118, 53] width 108 height 10
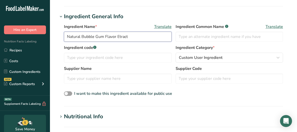
scroll to position [100, 0]
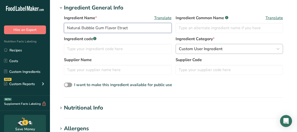
type input "Natural Bubble Gum Flavor Etract"
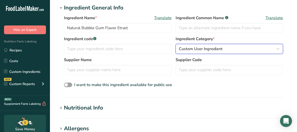
click at [204, 50] on span "Custom User Ingredient" at bounding box center [201, 49] width 44 height 6
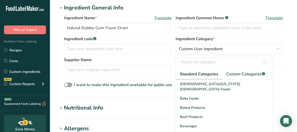
click at [162, 98] on section "Add new ingredient Back to recipe Ingredient Spec Sheet .a-a{fill:#347362;}.b-a…" at bounding box center [173, 94] width 247 height 388
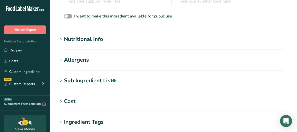
scroll to position [175, 0]
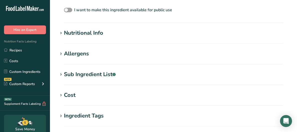
click at [82, 39] on section "Nutritional Info Serving Size .a-a{fill:#347362;}.b-a{fill:#fff;} Add ingredien…" at bounding box center [173, 36] width 231 height 15
click at [83, 37] on div "Nutritional Info" at bounding box center [83, 33] width 39 height 8
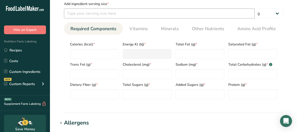
scroll to position [225, 0]
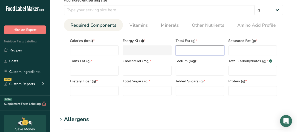
click at [191, 53] on Fat "number" at bounding box center [200, 51] width 49 height 10
click at [193, 50] on Fat "number" at bounding box center [200, 51] width 49 height 10
type Fat "5"
click at [179, 72] on input "number" at bounding box center [200, 71] width 49 height 10
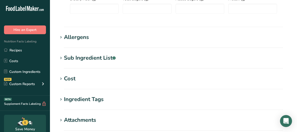
scroll to position [300, 0]
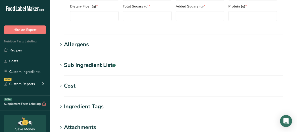
click at [64, 45] on span at bounding box center [61, 45] width 6 height 6
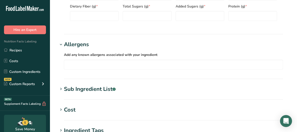
click at [119, 88] on h1 "Sub Ingredient List .a-a{fill:#347362;}.b-a{fill:#fff;}" at bounding box center [173, 89] width 231 height 8
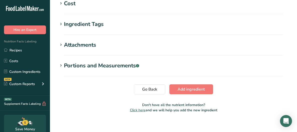
scroll to position [448, 0]
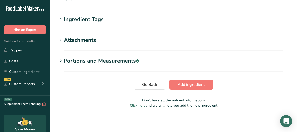
click at [92, 44] on div "Attachments" at bounding box center [80, 40] width 32 height 8
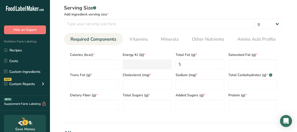
scroll to position [222, 0]
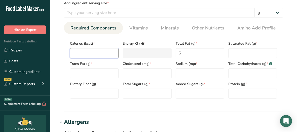
click at [90, 55] on input "number" at bounding box center [94, 53] width 49 height 10
click at [87, 72] on Fat "number" at bounding box center [94, 74] width 49 height 10
click at [84, 92] on Fiber "number" at bounding box center [94, 94] width 49 height 10
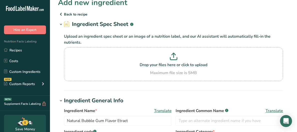
scroll to position [0, 0]
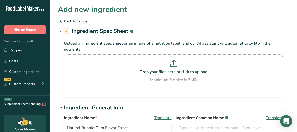
click at [68, 20] on p "Back to recipe" at bounding box center [173, 21] width 231 height 6
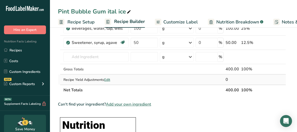
scroll to position [25, 0]
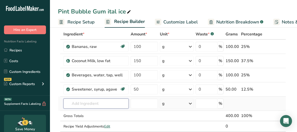
click at [76, 102] on input "text" at bounding box center [96, 104] width 65 height 10
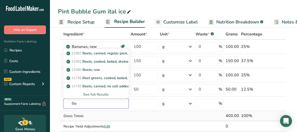
type input "B"
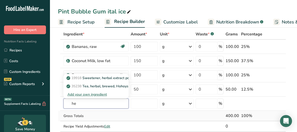
type input "h"
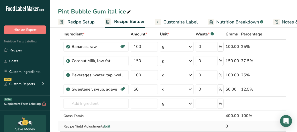
click at [149, 123] on td at bounding box center [145, 127] width 30 height 10
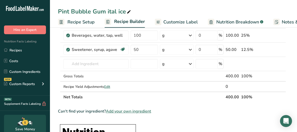
scroll to position [0, 0]
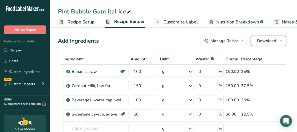
click at [263, 41] on span "Download" at bounding box center [266, 41] width 19 height 6
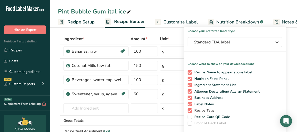
scroll to position [50, 0]
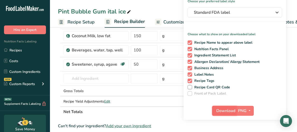
click at [227, 110] on span "Download" at bounding box center [226, 111] width 19 height 6
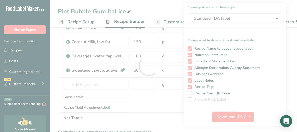
scroll to position [0, 0]
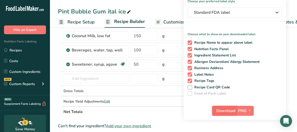
click at [222, 110] on span "Download" at bounding box center [226, 111] width 19 height 6
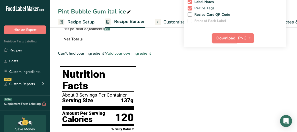
scroll to position [125, 0]
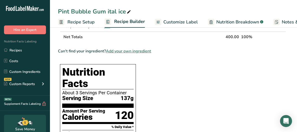
scroll to position [0, 0]
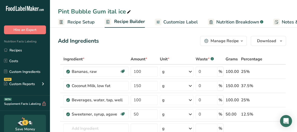
drag, startPoint x: 22, startPoint y: 49, endPoint x: 287, endPoint y: 73, distance: 266.8
click at [22, 49] on link "Recipes" at bounding box center [25, 51] width 50 height 10
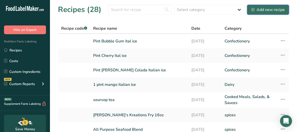
click at [256, 11] on div "Add new recipe" at bounding box center [269, 10] width 34 height 6
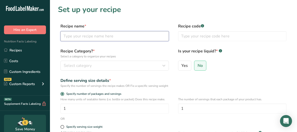
click at [107, 35] on input "text" at bounding box center [115, 36] width 109 height 10
type input "Pint Strawberry-Lemonade Ital ice"
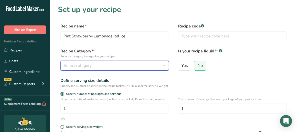
click at [111, 65] on div "Select category" at bounding box center [113, 66] width 99 height 6
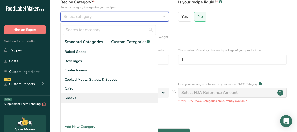
scroll to position [50, 0]
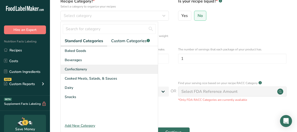
drag, startPoint x: 89, startPoint y: 71, endPoint x: 86, endPoint y: 72, distance: 3.2
click at [87, 72] on div "Confectionery" at bounding box center [109, 69] width 97 height 9
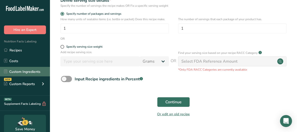
scroll to position [97, 0]
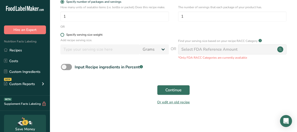
click at [62, 34] on span at bounding box center [63, 35] width 4 height 4
click at [62, 34] on input "Specify serving size weight" at bounding box center [62, 34] width 3 height 3
radio input "true"
radio input "false"
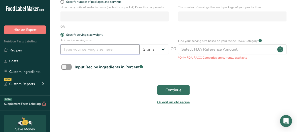
click at [74, 48] on input "number" at bounding box center [100, 50] width 79 height 10
type input "137"
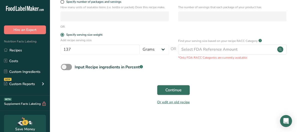
drag, startPoint x: 168, startPoint y: 84, endPoint x: 167, endPoint y: 87, distance: 3.0
click at [168, 84] on div "Continue" at bounding box center [173, 90] width 231 height 16
click at [165, 88] on button "Continue" at bounding box center [173, 90] width 33 height 10
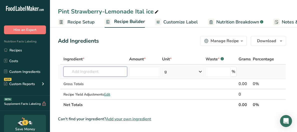
click at [88, 74] on input "text" at bounding box center [96, 72] width 64 height 10
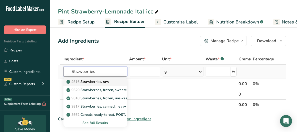
type input "Strawberries"
click at [84, 84] on p "9316 Strawberries, raw" at bounding box center [89, 81] width 42 height 5
type input "Strawberries, raw"
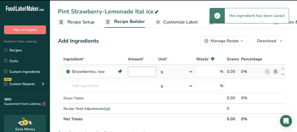
type input "0"
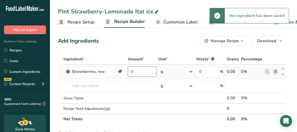
click at [135, 71] on input "0" at bounding box center [142, 72] width 29 height 10
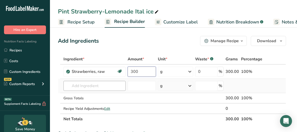
type input "300"
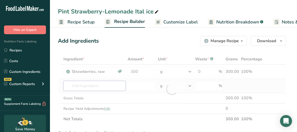
click at [83, 87] on div "Ingredient * Amount * Unit * Waste * .a-a{fill:#347362;}.b-a{fill:#fff;} Grams …" at bounding box center [172, 89] width 228 height 71
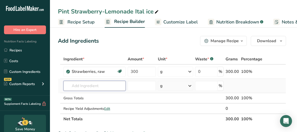
click at [100, 84] on input "text" at bounding box center [95, 86] width 62 height 10
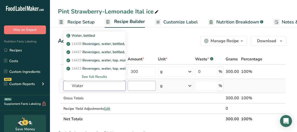
type input "Water"
click at [133, 87] on input "number" at bounding box center [142, 86] width 28 height 10
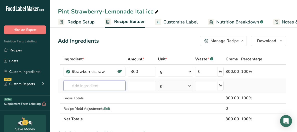
click at [93, 85] on input "text" at bounding box center [95, 86] width 62 height 10
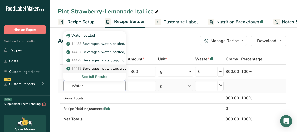
type input "Water"
click at [100, 69] on p "14412 [GEOGRAPHIC_DATA], water, tap, well" at bounding box center [97, 68] width 59 height 5
type input "Beverages, water, tap, well"
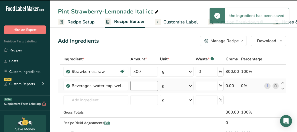
type input "0"
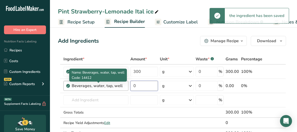
drag, startPoint x: 137, startPoint y: 85, endPoint x: 125, endPoint y: 87, distance: 12.3
click at [125, 87] on tr "Beverages, water, tap, well 0 g Portions 1 fl oz 1 serving 8 fl oz 8 fl oz 1 li…" at bounding box center [172, 86] width 228 height 14
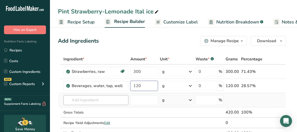
type input "120"
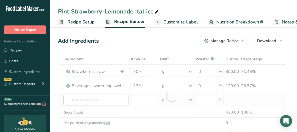
click at [100, 97] on div "Ingredient * Amount * Unit * Waste * .a-a{fill:#347362;}.b-a{fill:#fff;} Grams …" at bounding box center [172, 96] width 228 height 85
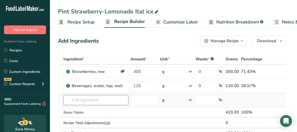
click at [77, 103] on input "text" at bounding box center [96, 100] width 65 height 10
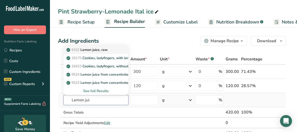
type input "Lemon jui"
click at [89, 49] on p "9152 Lemon juice, raw" at bounding box center [88, 49] width 40 height 5
type input "Lemon juice, raw"
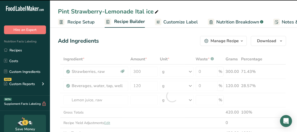
type input "0"
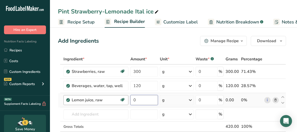
drag, startPoint x: 138, startPoint y: 102, endPoint x: 128, endPoint y: 100, distance: 10.3
click at [128, 100] on tr "Lemon juice, raw Source of Antioxidants Dairy free Gluten free Vegan Vegetarian…" at bounding box center [172, 100] width 228 height 14
type input "30"
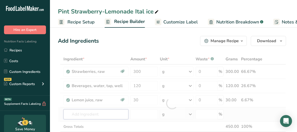
click at [89, 114] on div "Ingredient * Amount * Unit * Waste * .a-a{fill:#347362;}.b-a{fill:#fff;} Grams …" at bounding box center [172, 103] width 228 height 99
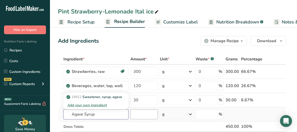
type input "Agave Syrup"
click at [132, 116] on input "number" at bounding box center [145, 115] width 28 height 10
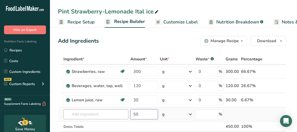
type input "50"
click at [102, 111] on input "text" at bounding box center [96, 115] width 65 height 10
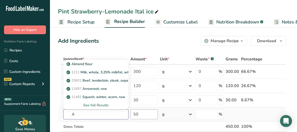
type input "A"
drag, startPoint x: 138, startPoint y: 115, endPoint x: 122, endPoint y: 114, distance: 16.0
click at [122, 114] on tr "Almond flour 1211 Milk, whole, 3.25% milkfat, without added vitamin A and [MEDI…" at bounding box center [172, 115] width 228 height 14
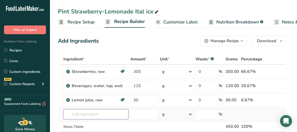
click at [105, 113] on input "text" at bounding box center [96, 115] width 65 height 10
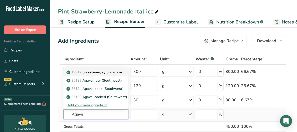
type input "Agave"
click at [100, 73] on p "19912 Sweetener, syrup, agave" at bounding box center [95, 72] width 55 height 5
type input "Sweetener, syrup, agave"
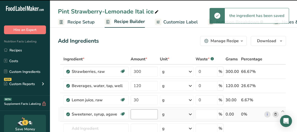
type input "0"
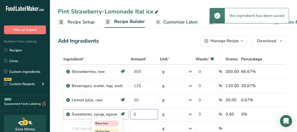
drag, startPoint x: 142, startPoint y: 114, endPoint x: 124, endPoint y: 114, distance: 17.5
click at [124, 114] on tr "Sweetener, syrup, agave Dairy free Gluten free Vegan Vegetarian Soy free 0 g Po…" at bounding box center [172, 115] width 228 height 14
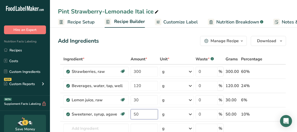
type input "50"
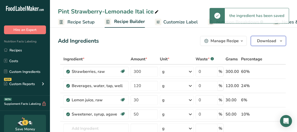
click at [260, 41] on span "Download" at bounding box center [266, 41] width 19 height 6
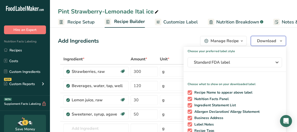
scroll to position [75, 0]
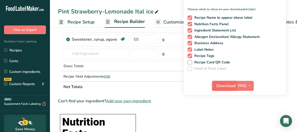
click at [230, 89] on span "Download" at bounding box center [226, 86] width 19 height 6
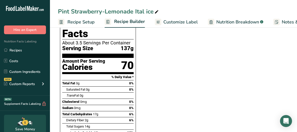
scroll to position [150, 0]
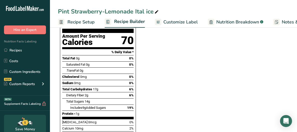
click at [178, 89] on section "Ingredient * Amount * Unit * Waste * .a-a{fill:#347362;}.b-a{fill:#fff;} Grams …" at bounding box center [172, 82] width 228 height 456
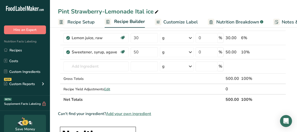
scroll to position [0, 0]
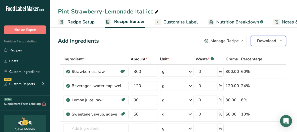
click at [278, 39] on span "button" at bounding box center [281, 41] width 6 height 6
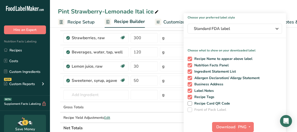
scroll to position [100, 0]
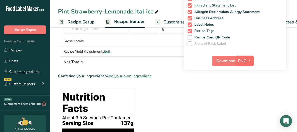
click at [241, 62] on span "PNG" at bounding box center [242, 61] width 9 height 6
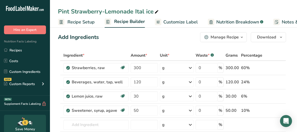
scroll to position [0, 0]
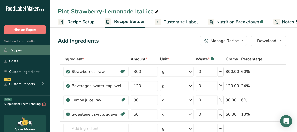
click at [18, 49] on link "Recipes" at bounding box center [25, 51] width 50 height 10
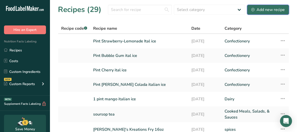
click at [254, 9] on icon at bounding box center [253, 9] width 3 height 3
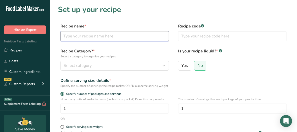
click at [61, 35] on input "text" at bounding box center [115, 36] width 109 height 10
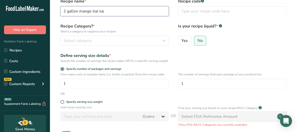
type input "2 gallon mango ital ice"
click at [131, 46] on div "Recipe Category? * Select a category to organize your recipes Select category S…" at bounding box center [173, 36] width 231 height 26
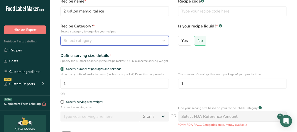
click at [131, 42] on div "Select category" at bounding box center [113, 41] width 99 height 6
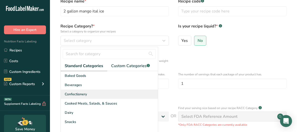
click at [90, 95] on div "Confectionery" at bounding box center [109, 94] width 97 height 9
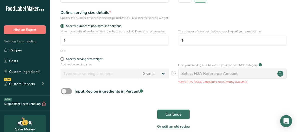
scroll to position [97, 0]
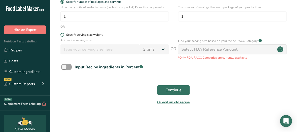
click at [64, 35] on span at bounding box center [63, 35] width 4 height 4
click at [64, 35] on input "Specify serving size weight" at bounding box center [62, 34] width 3 height 3
radio input "true"
radio input "false"
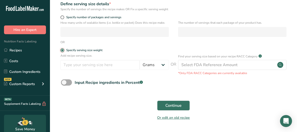
scroll to position [22, 0]
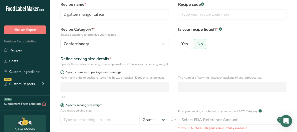
click at [63, 74] on span at bounding box center [63, 73] width 4 height 4
click at [63, 74] on input "Specify number of packages and servings" at bounding box center [62, 72] width 3 height 3
radio input "true"
radio input "false"
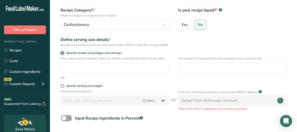
scroll to position [47, 0]
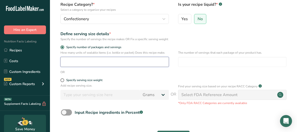
click at [100, 67] on input "number" at bounding box center [115, 62] width 109 height 10
type input "1"
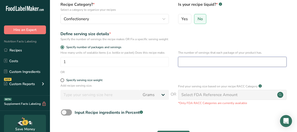
click at [194, 64] on input "number" at bounding box center [232, 62] width 109 height 10
type input "32"
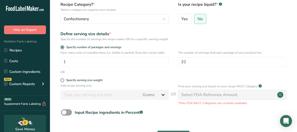
click at [147, 81] on form "Recipe name * 2 gallon mango ital ice Recipe code .a-a{fill:#347362;}.b-a{fill:…" at bounding box center [173, 64] width 231 height 177
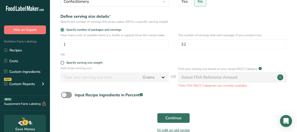
scroll to position [97, 0]
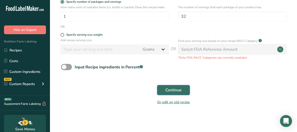
click at [178, 87] on span "Continue" at bounding box center [174, 90] width 16 height 6
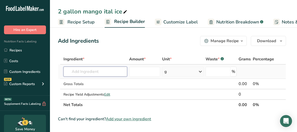
click at [93, 70] on input "text" at bounding box center [96, 72] width 64 height 10
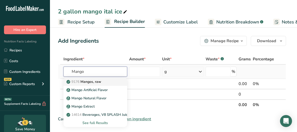
type input "Mango"
click at [101, 82] on p "9176 Mangos, raw" at bounding box center [85, 81] width 34 height 5
type input "Mangos, raw"
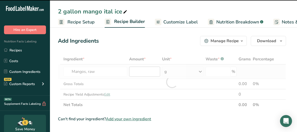
type input "0"
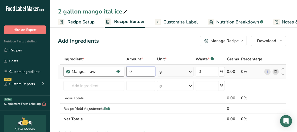
drag, startPoint x: 135, startPoint y: 70, endPoint x: 118, endPoint y: 72, distance: 16.6
click at [118, 72] on tr "Mangos, raw Source of Antioxidants Dairy free Gluten free Vegan Vegetarian Soy …" at bounding box center [172, 72] width 228 height 14
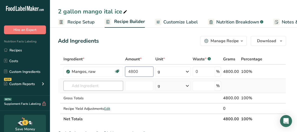
type input "4800"
click at [100, 86] on div "Ingredient * Amount * Unit * Waste * .a-a{fill:#347362;}.b-a{fill:#fff;} Grams …" at bounding box center [172, 89] width 228 height 71
click at [97, 84] on input "text" at bounding box center [94, 86] width 60 height 10
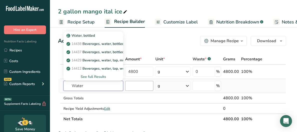
type input "Water"
click at [130, 85] on input "number" at bounding box center [139, 86] width 28 height 10
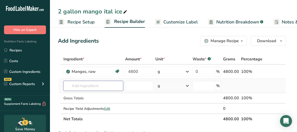
click at [87, 86] on input "text" at bounding box center [94, 86] width 60 height 10
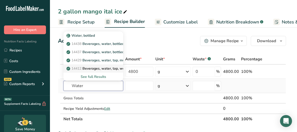
type input "Water"
click at [102, 68] on p "14412 [GEOGRAPHIC_DATA], water, tap, well" at bounding box center [97, 68] width 59 height 5
type input "Beverages, water, tap, well"
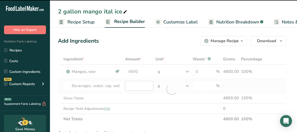
type input "0"
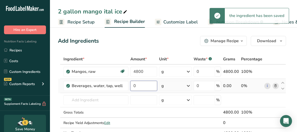
drag, startPoint x: 142, startPoint y: 86, endPoint x: 132, endPoint y: 87, distance: 9.6
click at [132, 87] on input "0" at bounding box center [144, 86] width 27 height 10
drag, startPoint x: 138, startPoint y: 86, endPoint x: 130, endPoint y: 89, distance: 8.4
click at [131, 89] on input "0" at bounding box center [144, 86] width 27 height 10
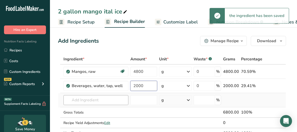
type input "2000"
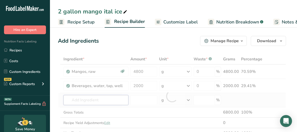
click at [114, 100] on div "Ingredient * Amount * Unit * Waste * .a-a{fill:#347362;}.b-a{fill:#fff;} Grams …" at bounding box center [172, 96] width 228 height 85
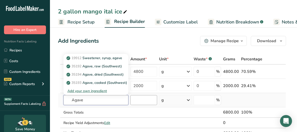
type input "Agave"
click at [139, 102] on input "number" at bounding box center [144, 100] width 27 height 10
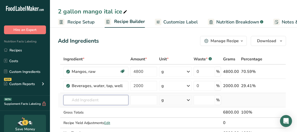
click at [92, 101] on input "text" at bounding box center [96, 100] width 65 height 10
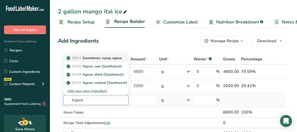
type input "Agave"
click at [109, 59] on p "19912 Sweetener, syrup, agave" at bounding box center [95, 58] width 55 height 5
type input "Sweetener, syrup, agave"
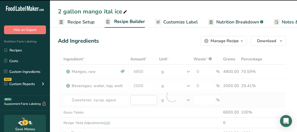
type input "0"
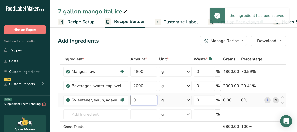
drag, startPoint x: 138, startPoint y: 102, endPoint x: 130, endPoint y: 103, distance: 8.3
click at [130, 103] on td "0" at bounding box center [144, 100] width 29 height 14
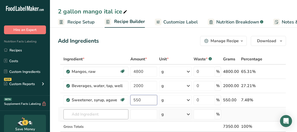
type input "550"
click at [98, 114] on div "Ingredient * Amount * Unit * Waste * .a-a{fill:#347362;}.b-a{fill:#fff;} Grams …" at bounding box center [172, 103] width 228 height 99
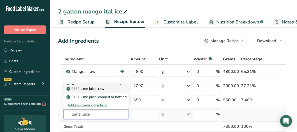
type input "Lime juice"
click at [85, 92] on link "9160 Lime juice, raw" at bounding box center [96, 89] width 65 height 8
type input "Lime juice, raw"
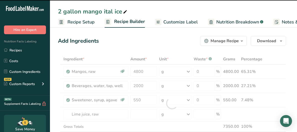
type input "0"
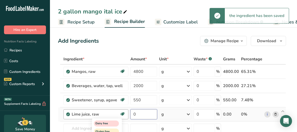
drag, startPoint x: 148, startPoint y: 113, endPoint x: 123, endPoint y: 117, distance: 25.2
click at [123, 117] on tr "Lime juice, raw Dairy free Gluten free Vegan Vegetarian Soy free 0 g Portions 1…" at bounding box center [172, 115] width 228 height 14
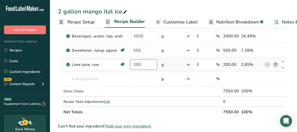
scroll to position [50, 0]
type input "200"
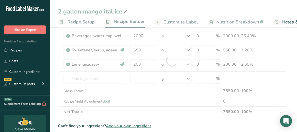
click at [269, 109] on div "Ingredient * Amount * Unit * Waste * .a-a{fill:#347362;}.b-a{fill:#fff;} Grams …" at bounding box center [172, 60] width 228 height 113
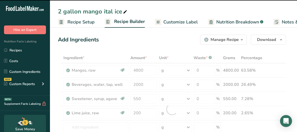
scroll to position [0, 0]
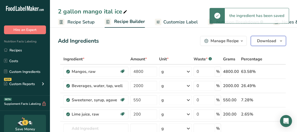
click at [266, 43] on span "Download" at bounding box center [266, 41] width 19 height 6
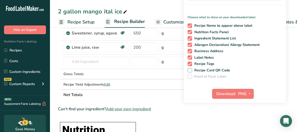
scroll to position [75, 0]
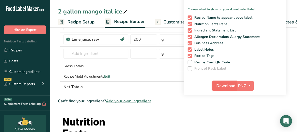
click at [223, 86] on span "Download" at bounding box center [226, 86] width 19 height 6
click at [162, 12] on div "2 gallon mango ital ice" at bounding box center [173, 11] width 247 height 9
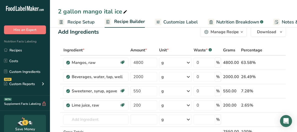
scroll to position [0, 0]
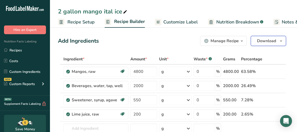
click at [283, 42] on icon "button" at bounding box center [281, 41] width 4 height 6
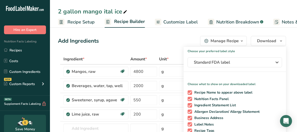
click at [240, 13] on div "2 gallon mango ital ice" at bounding box center [173, 11] width 247 height 9
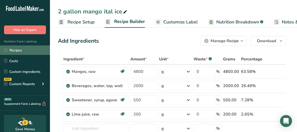
click at [15, 50] on link "Recipes" at bounding box center [25, 51] width 50 height 10
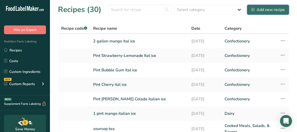
click at [265, 11] on div "Add new recipe" at bounding box center [269, 10] width 34 height 6
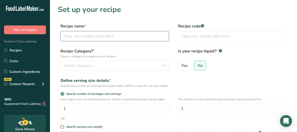
click at [90, 36] on input "text" at bounding box center [115, 36] width 109 height 10
type input "2 gallon rainbow ital ice"
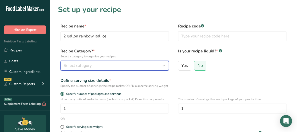
click at [79, 64] on span "Select category" at bounding box center [78, 66] width 28 height 6
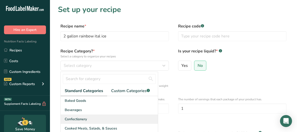
click at [88, 120] on div "Confectionery" at bounding box center [109, 119] width 97 height 9
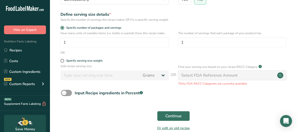
scroll to position [75, 0]
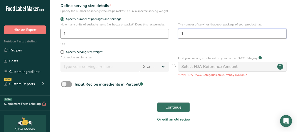
drag, startPoint x: 192, startPoint y: 40, endPoint x: 162, endPoint y: 40, distance: 30.0
click at [163, 40] on div "How many units of sealable items (i.e. bottle or packet) Does this recipe make.…" at bounding box center [173, 32] width 231 height 20
type input "32"
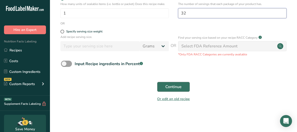
scroll to position [97, 0]
click at [166, 90] on span "Continue" at bounding box center [174, 87] width 16 height 6
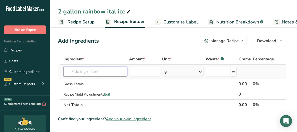
click at [95, 71] on input "text" at bounding box center [96, 72] width 64 height 10
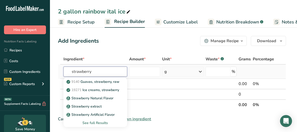
drag, startPoint x: 96, startPoint y: 69, endPoint x: 62, endPoint y: 71, distance: 34.3
click at [62, 71] on tr "strawberry 9140 Guavas, strawberry, raw 19271 Ice creams, strawberry Strawberry…" at bounding box center [172, 72] width 228 height 14
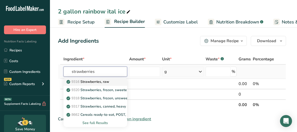
type input "strawberries"
click at [98, 81] on p "9316 Strawberries, raw" at bounding box center [89, 81] width 42 height 5
type input "Strawberries, raw"
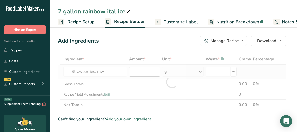
type input "0"
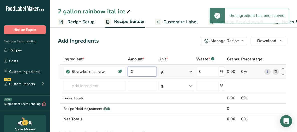
drag, startPoint x: 141, startPoint y: 72, endPoint x: 133, endPoint y: 74, distance: 7.9
click at [133, 74] on input "0" at bounding box center [142, 72] width 29 height 10
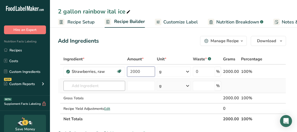
type input "2000"
click at [83, 86] on div "Ingredient * Amount * Unit * Waste * .a-a{fill:#347362;}.b-a{fill:#fff;} Grams …" at bounding box center [172, 89] width 228 height 71
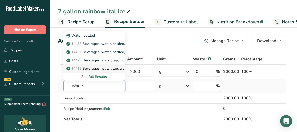
type input "Water"
click at [101, 68] on p "14412 [GEOGRAPHIC_DATA], water, tap, well" at bounding box center [97, 68] width 59 height 5
type input "Beverages, water, tap, well"
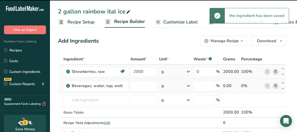
type input "0"
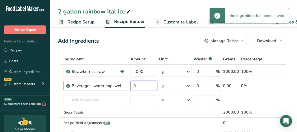
drag, startPoint x: 138, startPoint y: 85, endPoint x: 125, endPoint y: 84, distance: 13.3
click at [125, 85] on tr "Beverages, water, tap, well 0 g Portions 1 fl oz 1 serving 8 fl oz 8 fl oz 1 li…" at bounding box center [172, 86] width 228 height 14
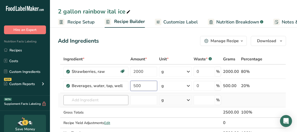
type input "500"
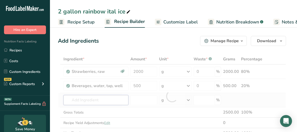
click at [88, 99] on div "Ingredient * Amount * Unit * Waste * .a-a{fill:#347362;}.b-a{fill:#fff;} Grams …" at bounding box center [172, 96] width 228 height 85
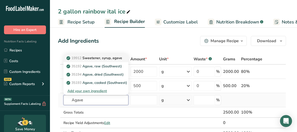
type input "Agave"
click at [107, 61] on link "19912 Sweetener, syrup, agave" at bounding box center [96, 58] width 65 height 8
type input "Sweetener, syrup, agave"
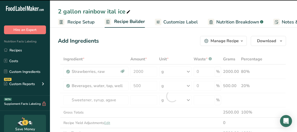
type input "0"
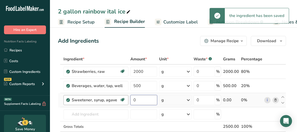
drag, startPoint x: 139, startPoint y: 103, endPoint x: 127, endPoint y: 102, distance: 12.5
click at [127, 102] on tr "Sweetener, syrup, agave Dairy free Gluten free Vegan Vegetarian Soy free 0 g Po…" at bounding box center [172, 100] width 228 height 14
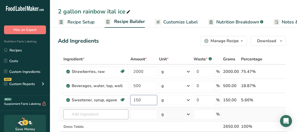
type input "150"
click at [96, 116] on div "Ingredient * Amount * Unit * Waste * .a-a{fill:#347362;}.b-a{fill:#fff;} Grams …" at bounding box center [172, 103] width 228 height 99
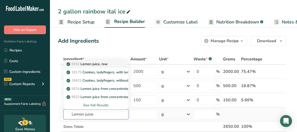
type input "Lemon juice"
click at [99, 62] on p "9152 Lemon juice, raw" at bounding box center [88, 64] width 40 height 5
type input "Lemon juice, raw"
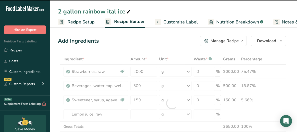
type input "0"
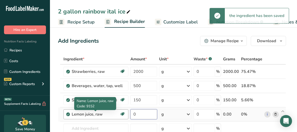
drag, startPoint x: 141, startPoint y: 114, endPoint x: 118, endPoint y: 114, distance: 23.5
click at [118, 114] on tr "Lemon juice, raw Source of Antioxidants Dairy free Gluten free Vegan Vegetarian…" at bounding box center [172, 115] width 228 height 14
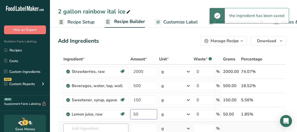
type input "50"
click at [86, 125] on div "Ingredient * Amount * Unit * Waste * .a-a{fill:#347362;}.b-a{fill:#fff;} Grams …" at bounding box center [172, 110] width 228 height 113
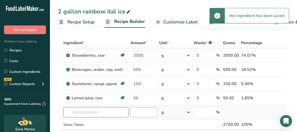
scroll to position [25, 0]
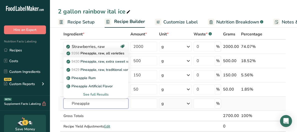
type input "Pineapple"
click at [107, 57] on link "9266 Pineapple, raw, all varieties" at bounding box center [96, 53] width 65 height 8
type input "Pineapple, raw, all varieties"
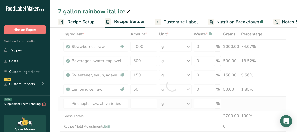
type input "0"
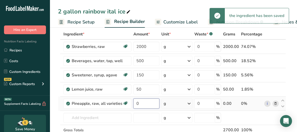
drag, startPoint x: 139, startPoint y: 103, endPoint x: 132, endPoint y: 107, distance: 7.5
click at [133, 107] on td "0" at bounding box center [147, 104] width 28 height 14
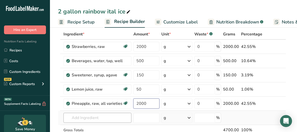
type input "2000"
click at [106, 116] on div "Ingredient * Amount * Unit * Waste * .a-a{fill:#347362;}.b-a{fill:#fff;} Grams …" at bounding box center [172, 93] width 228 height 128
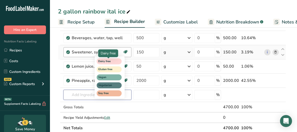
scroll to position [50, 0]
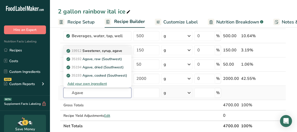
type input "Agave"
click at [111, 52] on p "19912 Sweetener, syrup, agave" at bounding box center [95, 50] width 55 height 5
type input "Sweetener, syrup, agave"
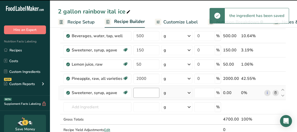
type input "0"
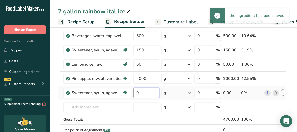
drag, startPoint x: 141, startPoint y: 95, endPoint x: 132, endPoint y: 95, distance: 9.0
click at [133, 95] on td "0" at bounding box center [147, 93] width 28 height 14
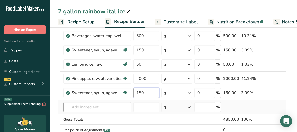
type input "150"
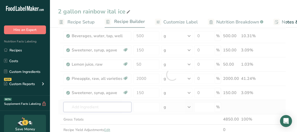
click at [118, 104] on div "Ingredient * Amount * Unit * Waste * .a-a{fill:#347362;}.b-a{fill:#fff;} Grams …" at bounding box center [172, 75] width 228 height 142
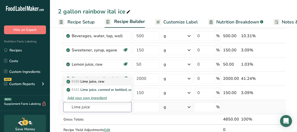
type input "Lime juice"
click at [101, 81] on p "9160 Lime juice, raw" at bounding box center [86, 81] width 37 height 5
type input "Lime juice, raw"
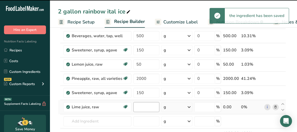
type input "0"
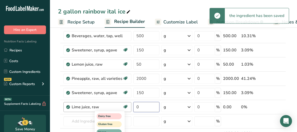
drag, startPoint x: 139, startPoint y: 108, endPoint x: 127, endPoint y: 108, distance: 11.8
click at [127, 108] on tr "Lime juice, raw Dairy free Gluten free Vegan Vegetarian Soy free 0 g Portions 1…" at bounding box center [172, 107] width 228 height 14
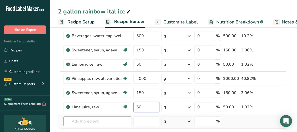
type input "50"
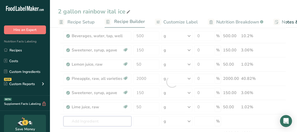
click at [113, 120] on div "Ingredient * Amount * Unit * Waste * .a-a{fill:#347362;}.b-a{fill:#fff;} Grams …" at bounding box center [172, 82] width 228 height 156
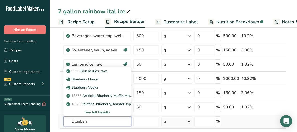
click at [92, 121] on input "Blueberr" at bounding box center [98, 122] width 68 height 10
type input "Blueberr"
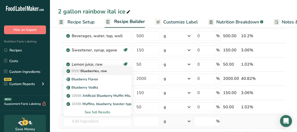
click at [96, 73] on p "9050 Blueberries, raw" at bounding box center [88, 71] width 40 height 5
type input "Blueberries, raw"
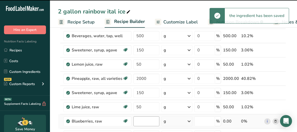
type input "0"
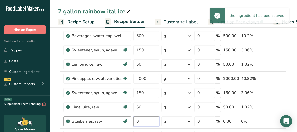
drag, startPoint x: 146, startPoint y: 120, endPoint x: 127, endPoint y: 122, distance: 19.1
click at [127, 122] on tr "Blueberries, raw Source of Antioxidants Dairy free Gluten free Vegan Vegetarian…" at bounding box center [172, 122] width 228 height 14
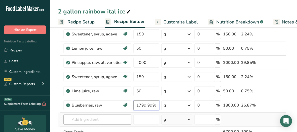
scroll to position [75, 0]
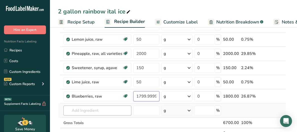
type input "1799.999999"
click at [98, 114] on div "Ingredient * Amount * Unit * Waste * .a-a{fill:#347362;}.b-a{fill:#fff;} Grams …" at bounding box center [172, 64] width 228 height 170
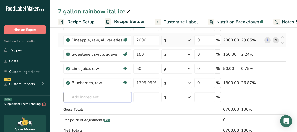
scroll to position [100, 0]
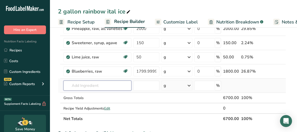
click at [98, 85] on input "text" at bounding box center [98, 86] width 68 height 10
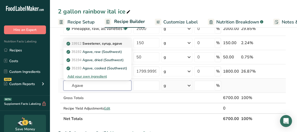
type input "Agave"
click at [106, 43] on p "19912 Sweetener, syrup, agave" at bounding box center [95, 43] width 55 height 5
type input "Sweetener, syrup, agave"
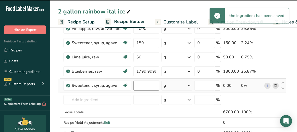
type input "0"
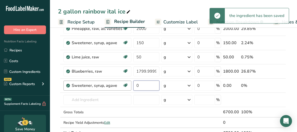
drag, startPoint x: 145, startPoint y: 84, endPoint x: 130, endPoint y: 90, distance: 16.3
click at [130, 90] on tr "Sweetener, syrup, agave Dairy free Gluten free Vegan Vegetarian Soy free 0 g Po…" at bounding box center [172, 86] width 228 height 14
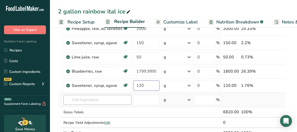
type input "120"
click at [109, 97] on div "Ingredient * Amount * Unit * Waste * .a-a{fill:#347362;}.b-a{fill:#fff;} Grams …" at bounding box center [172, 46] width 228 height 185
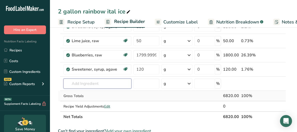
scroll to position [125, 0]
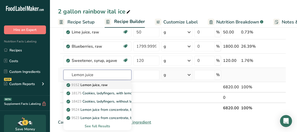
type input "Lemon juice"
click at [110, 86] on div "9152 Lemon juice, raw" at bounding box center [94, 85] width 52 height 5
type input "Lemon juice, raw"
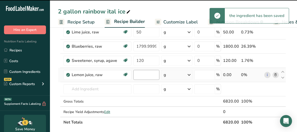
type input "0"
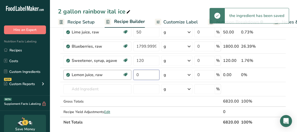
drag, startPoint x: 145, startPoint y: 74, endPoint x: 127, endPoint y: 79, distance: 18.6
click at [127, 79] on tr "Lemon juice, raw Source of Antioxidants Dairy free Gluten free Vegan Vegetarian…" at bounding box center [172, 75] width 228 height 14
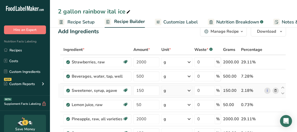
scroll to position [0, 0]
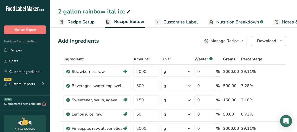
type input "50"
click at [262, 42] on span "Download" at bounding box center [266, 41] width 19 height 6
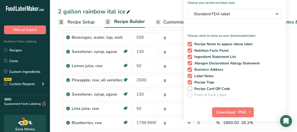
scroll to position [50, 0]
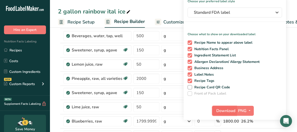
click at [229, 113] on span "Download" at bounding box center [226, 111] width 19 height 6
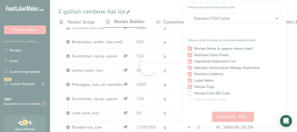
scroll to position [0, 0]
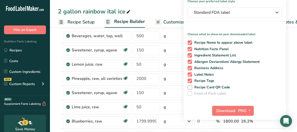
click at [139, 9] on div "2 gallon rainbow ital ice" at bounding box center [173, 11] width 247 height 9
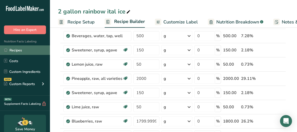
click at [17, 47] on link "Recipes" at bounding box center [25, 51] width 50 height 10
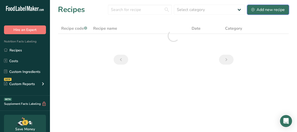
click at [259, 11] on div "Add new recipe" at bounding box center [269, 10] width 34 height 6
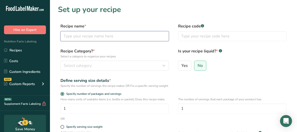
click at [109, 36] on input "text" at bounding box center [115, 36] width 109 height 10
type input "2 gallon cherry ital ice"
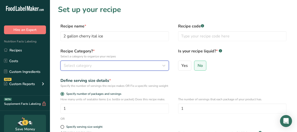
click at [88, 66] on span "Select category" at bounding box center [78, 66] width 28 height 6
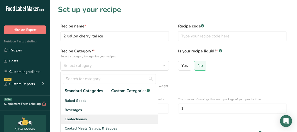
click at [90, 120] on div "Confectionery" at bounding box center [109, 119] width 97 height 9
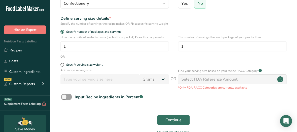
scroll to position [75, 0]
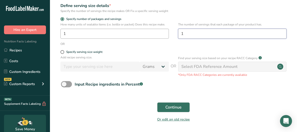
drag, startPoint x: 197, startPoint y: 36, endPoint x: 167, endPoint y: 37, distance: 30.3
click at [167, 37] on div "How many units of sealable items (i.e. bottle or packet) Does this recipe make.…" at bounding box center [173, 32] width 231 height 20
type input "32"
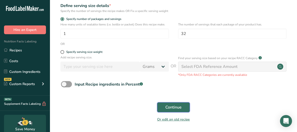
click at [172, 111] on span "Continue" at bounding box center [174, 108] width 16 height 6
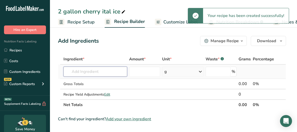
click at [97, 74] on input "text" at bounding box center [96, 72] width 64 height 10
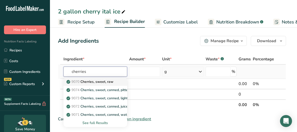
type input "cherries"
click at [95, 85] on link "9070 Cherries, sweet, raw" at bounding box center [96, 82] width 64 height 8
type input "Cherries, sweet, raw"
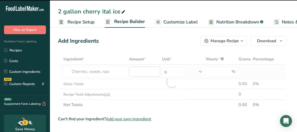
type input "0"
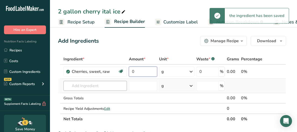
drag, startPoint x: 146, startPoint y: 74, endPoint x: 100, endPoint y: 83, distance: 47.4
click at [99, 83] on tbody "Cherries, sweet, raw Source of Antioxidants Dairy free Gluten free Vegan Vegeta…" at bounding box center [172, 89] width 228 height 49
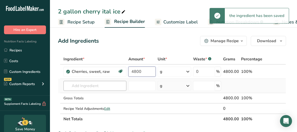
type input "4800"
click at [111, 87] on div "Ingredient * Amount * Unit * Waste * .a-a{fill:#347362;}.b-a{fill:#fff;} Grams …" at bounding box center [172, 89] width 228 height 71
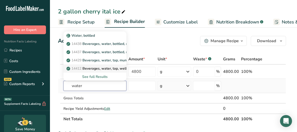
type input "water"
click at [102, 70] on p "14412 [GEOGRAPHIC_DATA], water, tap, well" at bounding box center [97, 68] width 59 height 5
type input "Beverages, water, tap, well"
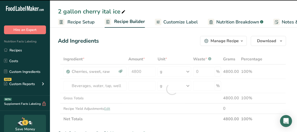
type input "0"
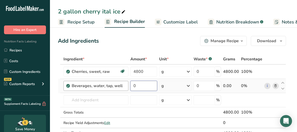
drag, startPoint x: 140, startPoint y: 85, endPoint x: 127, endPoint y: 87, distance: 13.1
click at [127, 87] on tr "Beverages, water, tap, well 0 g Portions 1 fl oz 1 serving 8 fl oz 8 fl oz 1 li…" at bounding box center [172, 86] width 228 height 14
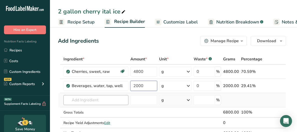
type input "2000"
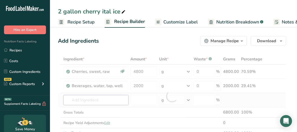
click at [110, 101] on div "Ingredient * Amount * Unit * Waste * .a-a{fill:#347362;}.b-a{fill:#fff;} Grams …" at bounding box center [172, 96] width 228 height 85
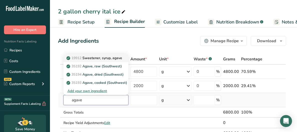
type input "agave"
click at [96, 57] on p "19912 Sweetener, syrup, agave" at bounding box center [95, 58] width 55 height 5
type input "Sweetener, syrup, agave"
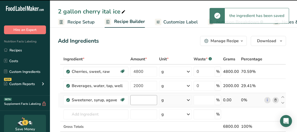
type input "0"
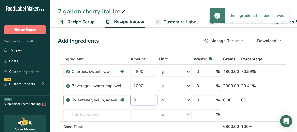
drag, startPoint x: 127, startPoint y: 103, endPoint x: 121, endPoint y: 105, distance: 6.7
click at [121, 105] on tr "Sweetener, syrup, agave Dairy free Gluten free Vegan Vegetarian Soy free 0 g Po…" at bounding box center [172, 100] width 228 height 14
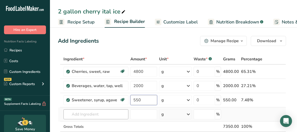
type input "550"
click at [94, 115] on div "Ingredient * Amount * Unit * Waste * .a-a{fill:#347362;}.b-a{fill:#fff;} Grams …" at bounding box center [172, 103] width 228 height 99
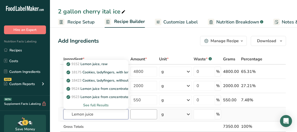
type input "Lemon juice"
click at [143, 112] on input "number" at bounding box center [144, 115] width 27 height 10
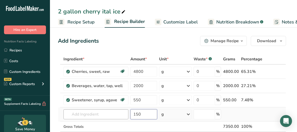
type input "150"
click at [96, 116] on input "text" at bounding box center [96, 115] width 65 height 10
drag, startPoint x: 151, startPoint y: 113, endPoint x: 126, endPoint y: 115, distance: 25.1
click at [126, 115] on tr "9152 Lemon juice, raw 18175 Cookies, ladyfingers, with lemon juice and rind 184…" at bounding box center [172, 115] width 228 height 14
click at [75, 117] on input "text" at bounding box center [96, 115] width 65 height 10
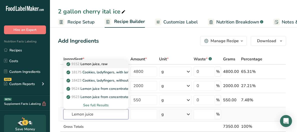
type input "Lemon juice"
click at [92, 65] on p "9152 Lemon juice, raw" at bounding box center [88, 64] width 40 height 5
type input "Lemon juice, raw"
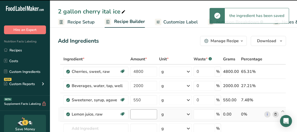
type input "0"
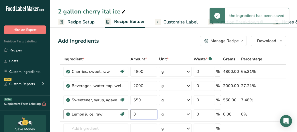
drag, startPoint x: 143, startPoint y: 116, endPoint x: 126, endPoint y: 117, distance: 16.6
click at [126, 117] on tr "Lemon juice, raw Source of Antioxidants Dairy free Gluten free Vegan Vegetarian…" at bounding box center [172, 115] width 228 height 14
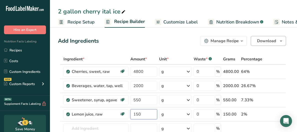
type input "150"
click at [258, 45] on button "Download" at bounding box center [268, 41] width 35 height 10
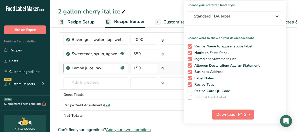
scroll to position [50, 0]
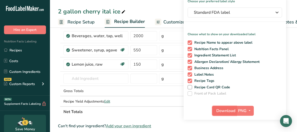
click at [226, 109] on span "Download" at bounding box center [226, 111] width 19 height 6
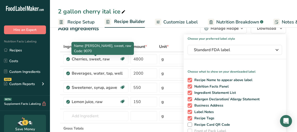
scroll to position [0, 0]
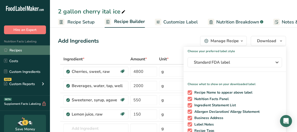
click at [22, 50] on link "Recipes" at bounding box center [25, 51] width 50 height 10
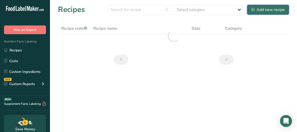
click at [262, 11] on div "Add new recipe" at bounding box center [269, 10] width 34 height 6
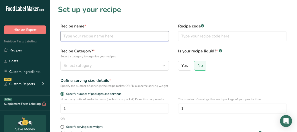
click at [85, 36] on input "text" at bounding box center [115, 36] width 109 height 10
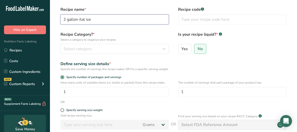
scroll to position [25, 0]
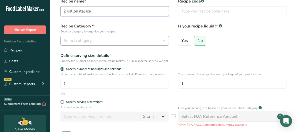
type input "2 gallon ital ice"
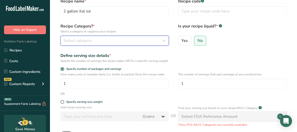
click at [118, 42] on div "Select category" at bounding box center [113, 41] width 99 height 6
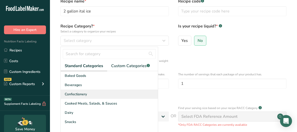
click at [85, 97] on div "Confectionery" at bounding box center [109, 94] width 97 height 9
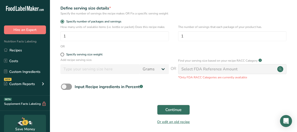
scroll to position [75, 0]
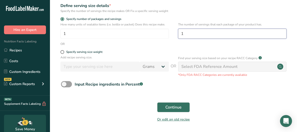
drag, startPoint x: 204, startPoint y: 35, endPoint x: 171, endPoint y: 42, distance: 33.9
click at [171, 42] on div "How many units of sealable items (i.e. bottle or packet) Does this recipe make.…" at bounding box center [173, 32] width 231 height 20
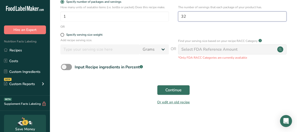
scroll to position [97, 0]
type input "32"
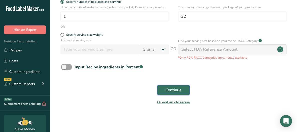
click at [163, 87] on button "Continue" at bounding box center [173, 90] width 33 height 10
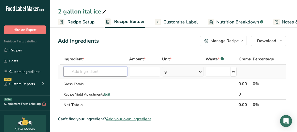
click at [91, 72] on input "text" at bounding box center [96, 72] width 64 height 10
click at [66, 73] on input "text" at bounding box center [96, 72] width 64 height 10
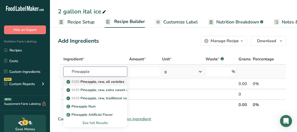
type input "Pineapple"
click at [106, 84] on p "9266 Pineapple, raw, all varieties" at bounding box center [96, 81] width 57 height 5
type input "Pineapple, raw, all varieties"
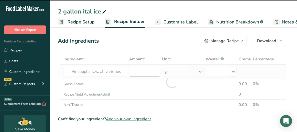
type input "0"
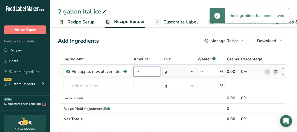
drag, startPoint x: 138, startPoint y: 73, endPoint x: 134, endPoint y: 74, distance: 3.9
click at [135, 74] on input "0" at bounding box center [147, 72] width 27 height 10
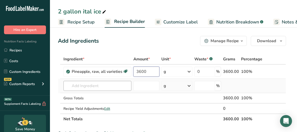
type input "3600"
click at [110, 86] on div "Ingredient * Amount * Unit * Waste * .a-a{fill:#347362;}.b-a{fill:#fff;} Grams …" at bounding box center [172, 89] width 228 height 71
click at [110, 89] on input "text" at bounding box center [98, 86] width 68 height 10
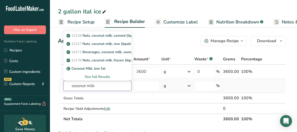
type input "coconut milk"
click at [95, 75] on div "See full Results" at bounding box center [98, 76] width 60 height 5
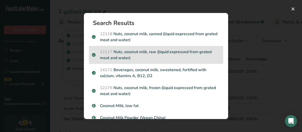
click at [161, 58] on p "12117 Nuts, coconut milk, raw (liquid expressed from grated meat and water)" at bounding box center [156, 55] width 128 height 12
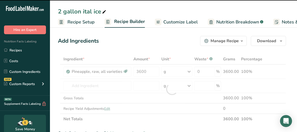
type input "0"
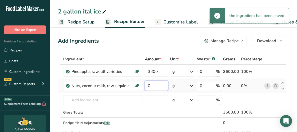
drag, startPoint x: 159, startPoint y: 89, endPoint x: 148, endPoint y: 89, distance: 11.3
click at [148, 89] on input "0" at bounding box center [156, 86] width 23 height 10
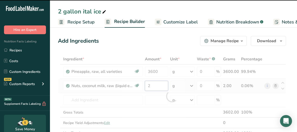
drag, startPoint x: 153, startPoint y: 86, endPoint x: 155, endPoint y: 84, distance: 3.4
click at [153, 86] on input "2" at bounding box center [156, 86] width 23 height 10
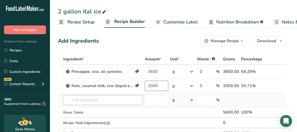
type input "2000"
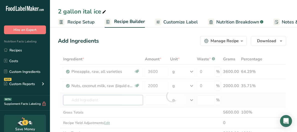
click at [107, 100] on div "Ingredient * Amount * Unit * Waste * .a-a{fill:#347362;}.b-a{fill:#fff;} Grams …" at bounding box center [172, 96] width 228 height 85
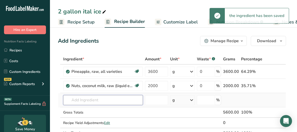
click at [101, 100] on input "text" at bounding box center [103, 100] width 80 height 10
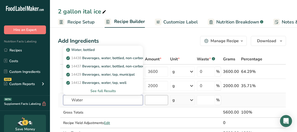
type input "Water"
click at [152, 102] on input "number" at bounding box center [156, 100] width 23 height 10
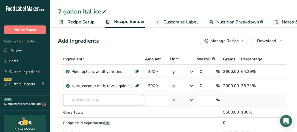
click at [115, 103] on input "text" at bounding box center [103, 100] width 80 height 10
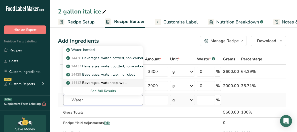
type input "Water"
click at [103, 83] on p "14412 [GEOGRAPHIC_DATA], water, tap, well" at bounding box center [96, 82] width 59 height 5
type input "Beverages, water, tap, well"
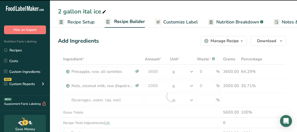
type input "0"
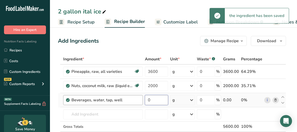
drag, startPoint x: 150, startPoint y: 101, endPoint x: 140, endPoint y: 103, distance: 10.2
click at [140, 103] on tr "Beverages, water, tap, well 0 g Portions 1 fl oz 1 serving 8 fl oz 8 fl oz 1 li…" at bounding box center [172, 100] width 228 height 14
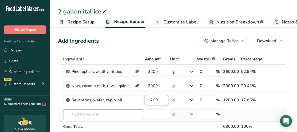
type input "1200"
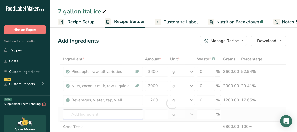
click at [109, 112] on div "Ingredient * Amount * Unit * Waste * .a-a{fill:#347362;}.b-a{fill:#fff;} Grams …" at bounding box center [172, 103] width 228 height 99
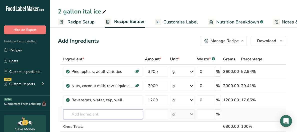
click at [91, 117] on input "text" at bounding box center [103, 115] width 80 height 10
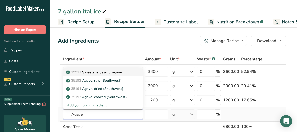
type input "Agave"
click at [102, 73] on p "19912 Sweetener, syrup, agave" at bounding box center [94, 72] width 55 height 5
type input "Sweetener, syrup, agave"
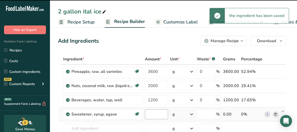
type input "0"
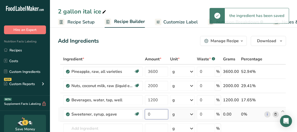
drag, startPoint x: 154, startPoint y: 113, endPoint x: 147, endPoint y: 116, distance: 7.5
click at [147, 116] on input "0" at bounding box center [156, 115] width 23 height 10
type input "550"
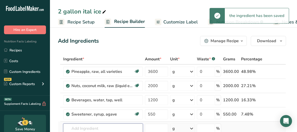
click at [113, 128] on div "Ingredient * Amount * Unit * Waste * .a-a{fill:#347362;}.b-a{fill:#fff;} Grams …" at bounding box center [172, 110] width 228 height 113
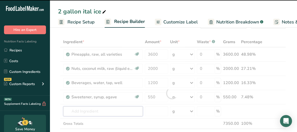
scroll to position [25, 0]
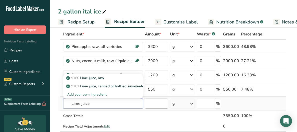
type input "Lime juice"
click at [148, 102] on input "number" at bounding box center [156, 104] width 23 height 10
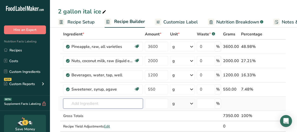
click at [98, 107] on input "text" at bounding box center [103, 104] width 80 height 10
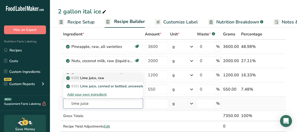
type input "lime juice"
click at [93, 79] on p "9160 Lime juice, raw" at bounding box center [85, 78] width 37 height 5
type input "Lime juice, raw"
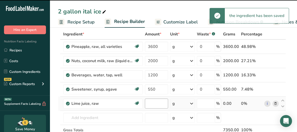
type input "0"
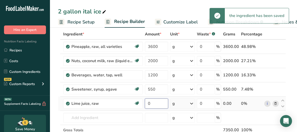
drag, startPoint x: 155, startPoint y: 103, endPoint x: 148, endPoint y: 106, distance: 7.8
click at [148, 106] on input "0" at bounding box center [156, 104] width 23 height 10
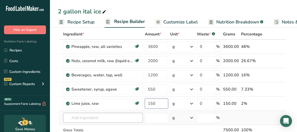
type input "150"
click at [137, 120] on div "Ingredient * Amount * Unit * Waste * .a-a{fill:#347362;}.b-a{fill:#fff;} Grams …" at bounding box center [172, 93] width 228 height 128
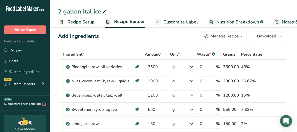
scroll to position [0, 0]
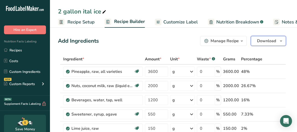
click at [270, 43] on span "Download" at bounding box center [266, 41] width 19 height 6
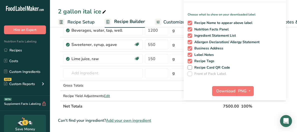
scroll to position [75, 0]
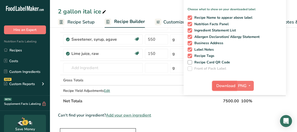
click at [230, 87] on span "Download" at bounding box center [226, 86] width 19 height 6
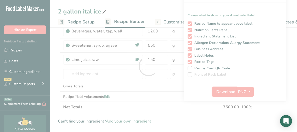
scroll to position [0, 0]
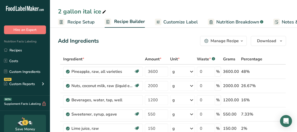
click at [101, 12] on span at bounding box center [104, 12] width 6 height 6
drag, startPoint x: 102, startPoint y: 12, endPoint x: 81, endPoint y: 13, distance: 21.0
click at [81, 13] on input "2 gallon ital ice" at bounding box center [173, 11] width 231 height 9
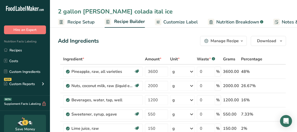
scroll to position [0, 87]
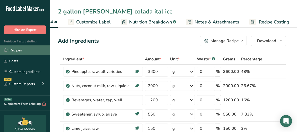
type input "2 gallon pina colada ital ice"
drag, startPoint x: 20, startPoint y: 52, endPoint x: 23, endPoint y: 51, distance: 3.3
click at [20, 52] on link "Recipes" at bounding box center [25, 51] width 50 height 10
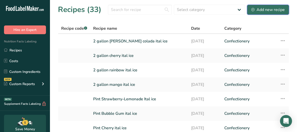
click at [273, 12] on div "Add new recipe" at bounding box center [269, 10] width 34 height 6
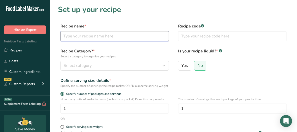
click at [84, 39] on input "text" at bounding box center [115, 36] width 109 height 10
type input "2 gallon bubble gum ital ice"
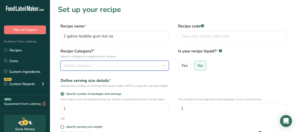
click at [89, 65] on span "Select category" at bounding box center [78, 66] width 28 height 6
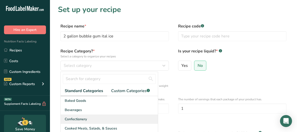
click at [80, 118] on span "Confectionery" at bounding box center [76, 119] width 22 height 5
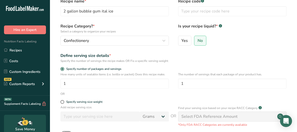
scroll to position [50, 0]
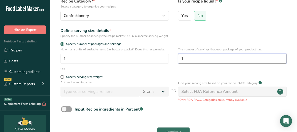
drag, startPoint x: 201, startPoint y: 64, endPoint x: 178, endPoint y: 65, distance: 23.0
click at [179, 64] on input "1" at bounding box center [232, 59] width 109 height 10
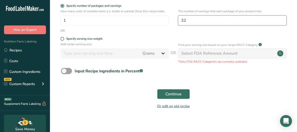
scroll to position [97, 0]
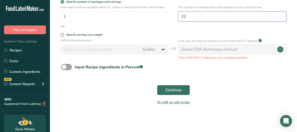
type input "32"
click at [168, 91] on span "Continue" at bounding box center [174, 90] width 16 height 6
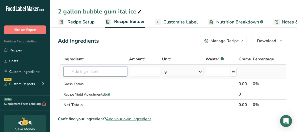
click at [99, 70] on input "text" at bounding box center [96, 72] width 64 height 10
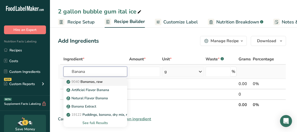
type input "Banana"
click at [89, 84] on p "9040 Bananas, raw" at bounding box center [85, 81] width 35 height 5
type input "Bananas, raw"
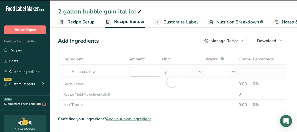
type input "0"
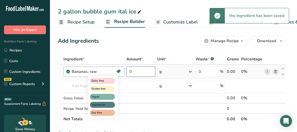
drag, startPoint x: 140, startPoint y: 71, endPoint x: 117, endPoint y: 71, distance: 23.5
click at [117, 71] on tr "Bananas, raw Dairy free Gluten free Vegan Vegetarian Soy free 0 g Portions 1 cu…" at bounding box center [172, 72] width 228 height 14
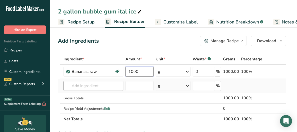
type input "1000"
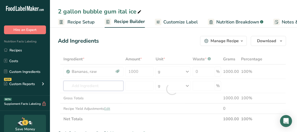
click at [84, 85] on div "Ingredient * Amount * Unit * Waste * .a-a{fill:#347362;}.b-a{fill:#fff;} Grams …" at bounding box center [172, 89] width 228 height 71
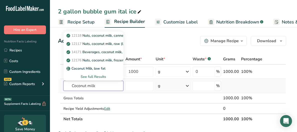
type input "Coconut milk"
click at [90, 75] on div "See full Results" at bounding box center [94, 76] width 52 height 5
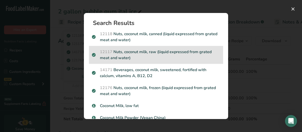
click at [190, 56] on p "12117 Nuts, coconut milk, raw (liquid expressed from grated meat and water)" at bounding box center [156, 55] width 128 height 12
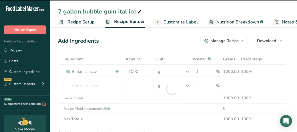
type input "0"
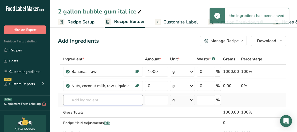
click at [87, 99] on input "text" at bounding box center [103, 100] width 80 height 10
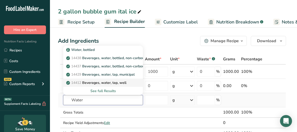
type input "Water"
click at [103, 85] on p "14412 [GEOGRAPHIC_DATA], water, tap, well" at bounding box center [96, 82] width 59 height 5
type input "Beverages, water, tap, well"
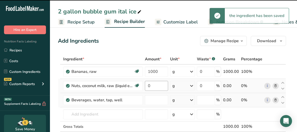
type input "0"
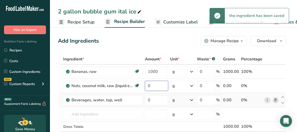
drag, startPoint x: 155, startPoint y: 87, endPoint x: 143, endPoint y: 94, distance: 13.7
click at [146, 89] on input "0" at bounding box center [156, 86] width 23 height 10
drag, startPoint x: 162, startPoint y: 85, endPoint x: 150, endPoint y: 88, distance: 12.3
click at [150, 88] on input "2500" at bounding box center [156, 86] width 23 height 10
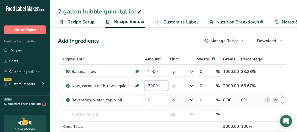
type input "2000"
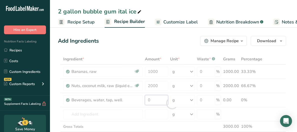
drag, startPoint x: 153, startPoint y: 101, endPoint x: 146, endPoint y: 103, distance: 7.8
click at [146, 103] on div "Ingredient * Amount * Unit * Waste * .a-a{fill:#347362;}.b-a{fill:#fff;} Grams …" at bounding box center [172, 103] width 228 height 99
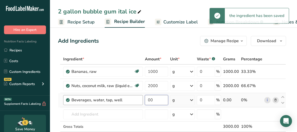
type input "0"
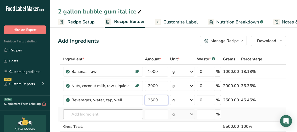
type input "2500"
click at [114, 115] on div "Ingredient * Amount * Unit * Waste * .a-a{fill:#347362;}.b-a{fill:#fff;} Grams …" at bounding box center [172, 103] width 228 height 99
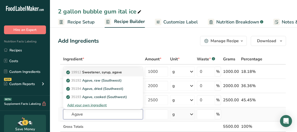
type input "Agave"
click at [107, 74] on p "19912 Sweetener, syrup, agave" at bounding box center [94, 72] width 55 height 5
type input "Sweetener, syrup, agave"
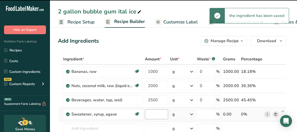
type input "0"
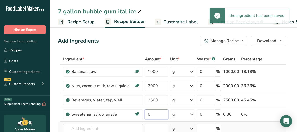
drag, startPoint x: 154, startPoint y: 115, endPoint x: 126, endPoint y: 124, distance: 29.2
click at [126, 124] on tbody "Bananas, raw Dairy free Gluten free Vegan Vegetarian Soy free 1000 g Portions 1…" at bounding box center [172, 111] width 228 height 92
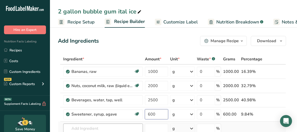
type input "600"
click at [113, 128] on div "Ingredient * Amount * Unit * Waste * .a-a{fill:#347362;}.b-a{fill:#fff;} Grams …" at bounding box center [172, 110] width 228 height 113
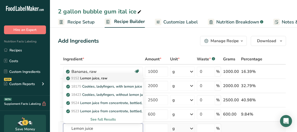
type input "Lemon juice"
click at [103, 79] on p "9152 Lemon juice, raw" at bounding box center [87, 78] width 40 height 5
type input "Lemon juice, raw"
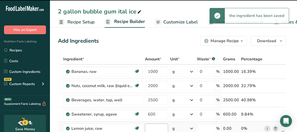
type input "0"
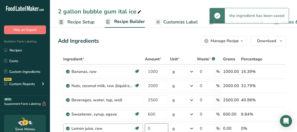
drag, startPoint x: 157, startPoint y: 127, endPoint x: 139, endPoint y: 127, distance: 17.8
click at [139, 127] on tr "Lemon juice, raw Source of Antioxidants Dairy free Gluten free Vegan Vegetarian…" at bounding box center [172, 129] width 228 height 14
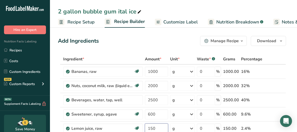
scroll to position [25, 0]
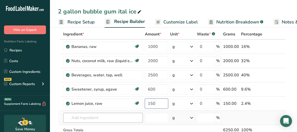
type input "150"
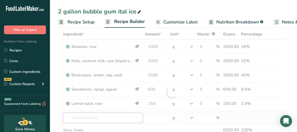
click at [110, 119] on div "Ingredient * Amount * Unit * Waste * .a-a{fill:#347362;}.b-a{fill:#fff;} Grams …" at bounding box center [172, 93] width 228 height 128
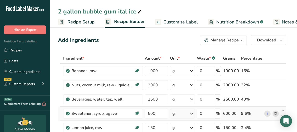
scroll to position [0, 0]
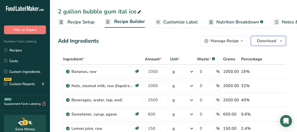
click at [268, 44] on button "Download" at bounding box center [268, 41] width 35 height 10
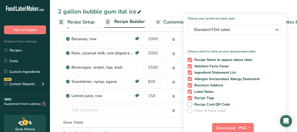
scroll to position [100, 0]
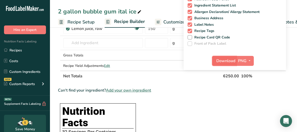
click at [232, 64] on span "Download" at bounding box center [226, 61] width 19 height 6
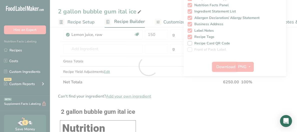
scroll to position [0, 0]
